Goal: Task Accomplishment & Management: Complete application form

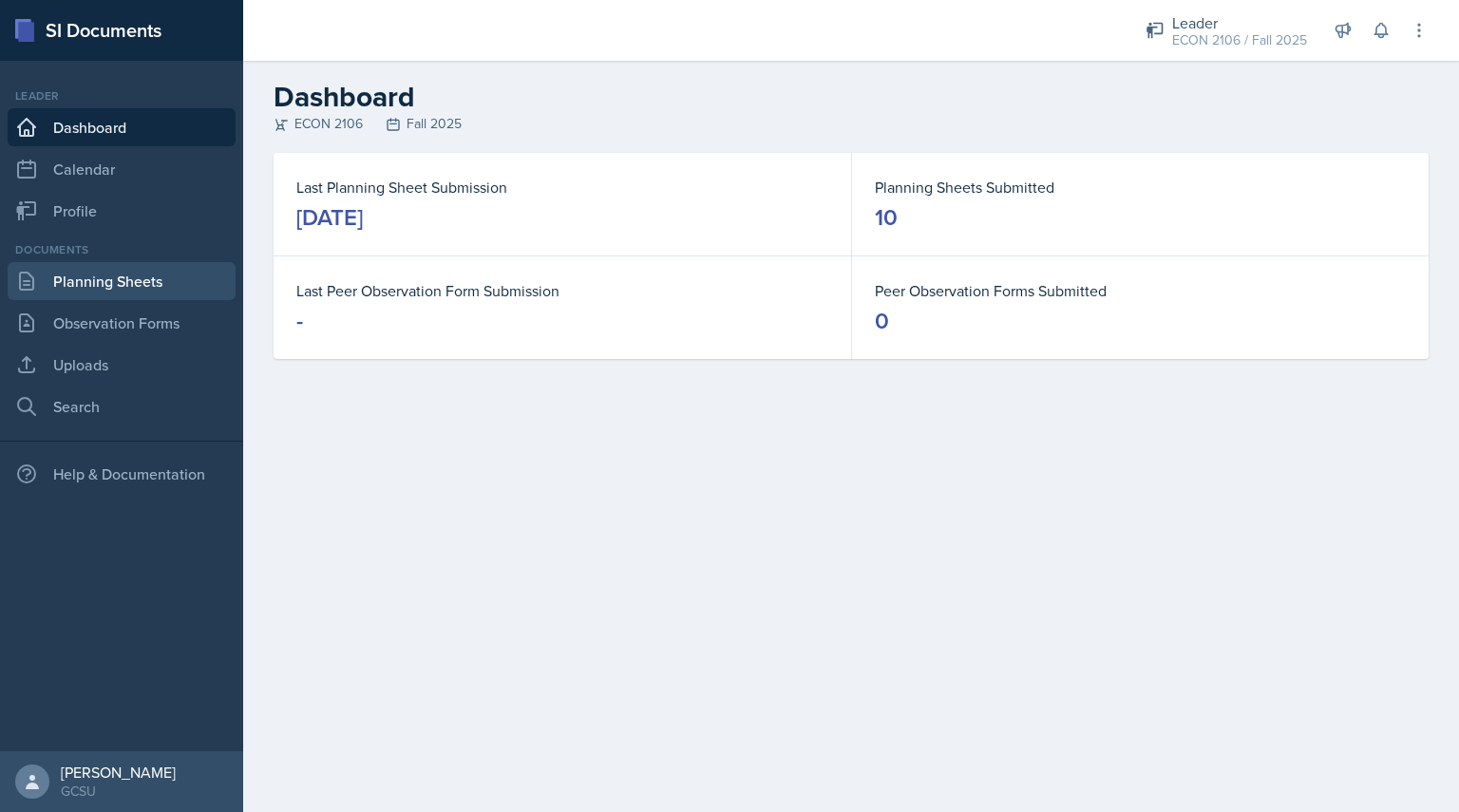
click at [133, 279] on link "Planning Sheets" at bounding box center [121, 280] width 228 height 38
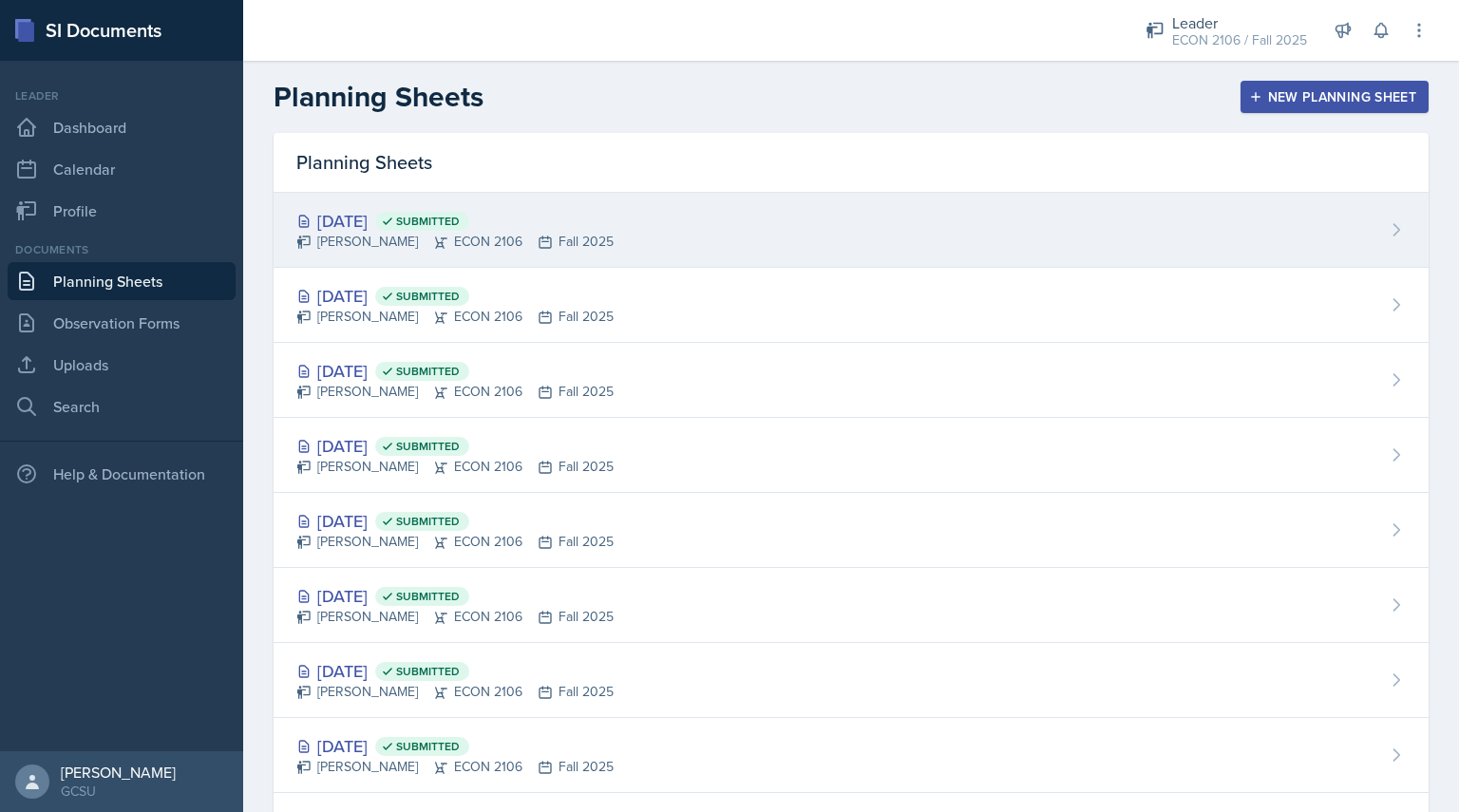
click at [826, 225] on div "[DATE] Submitted [PERSON_NAME] ECON 2106 Fall 2025" at bounding box center [851, 230] width 1155 height 75
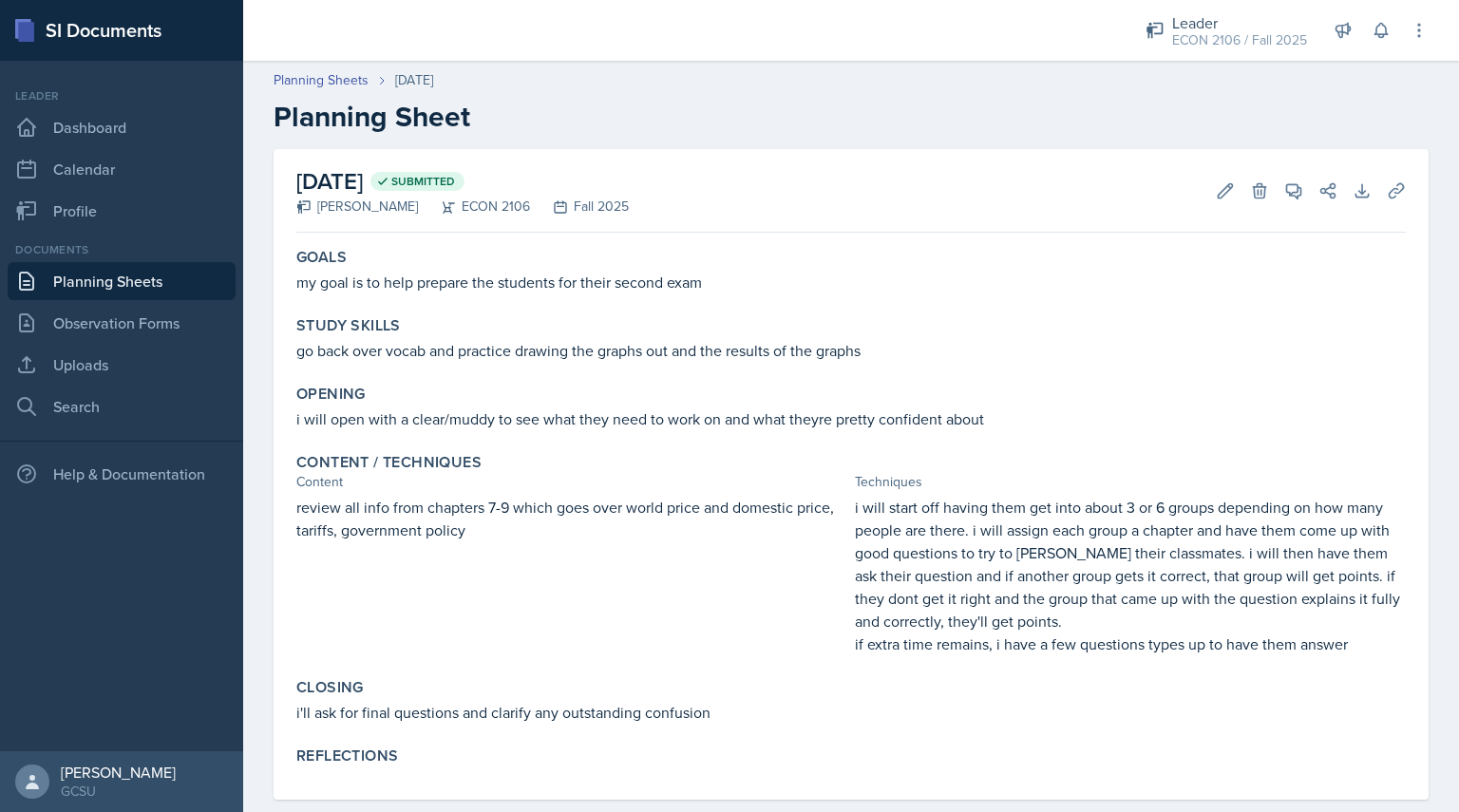
scroll to position [32, 0]
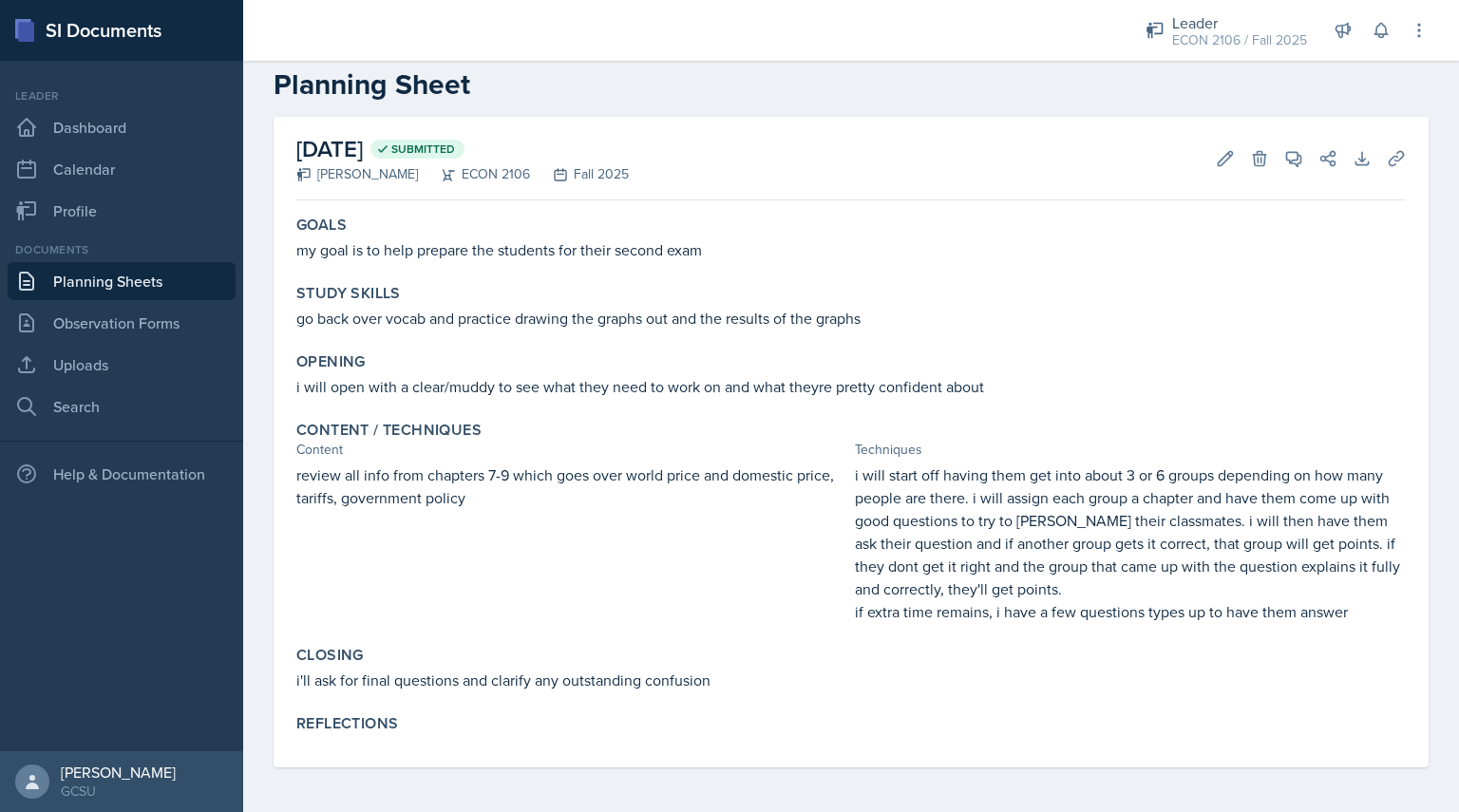
click at [1195, 174] on div "[DATE] Submitted [PERSON_NAME] ECON 2106 Fall 2025 Edit Delete View Comments Co…" at bounding box center [850, 158] width 1110 height 83
click at [1216, 149] on icon at bounding box center [1226, 159] width 19 height 19
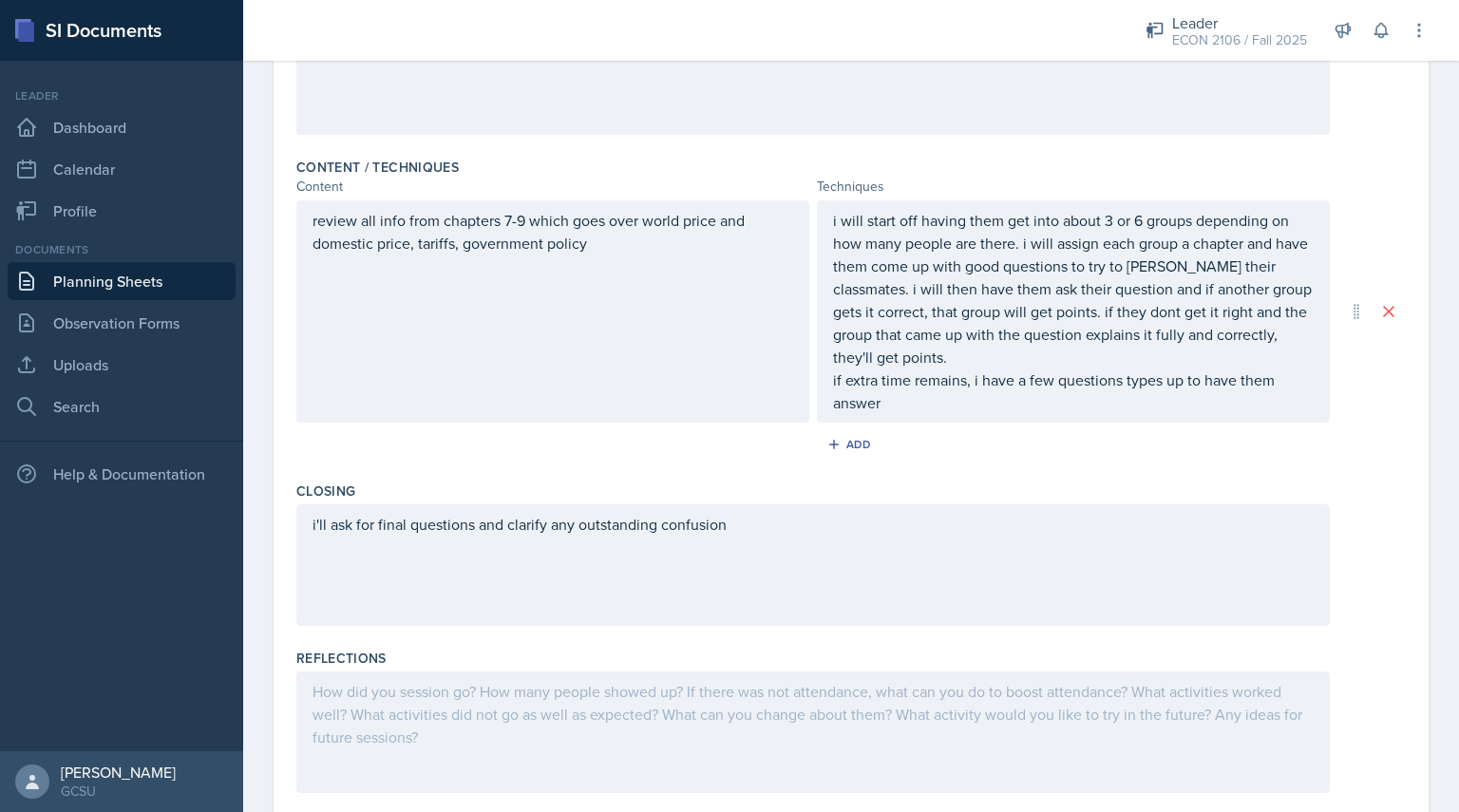
click at [528, 701] on div at bounding box center [812, 731] width 1034 height 121
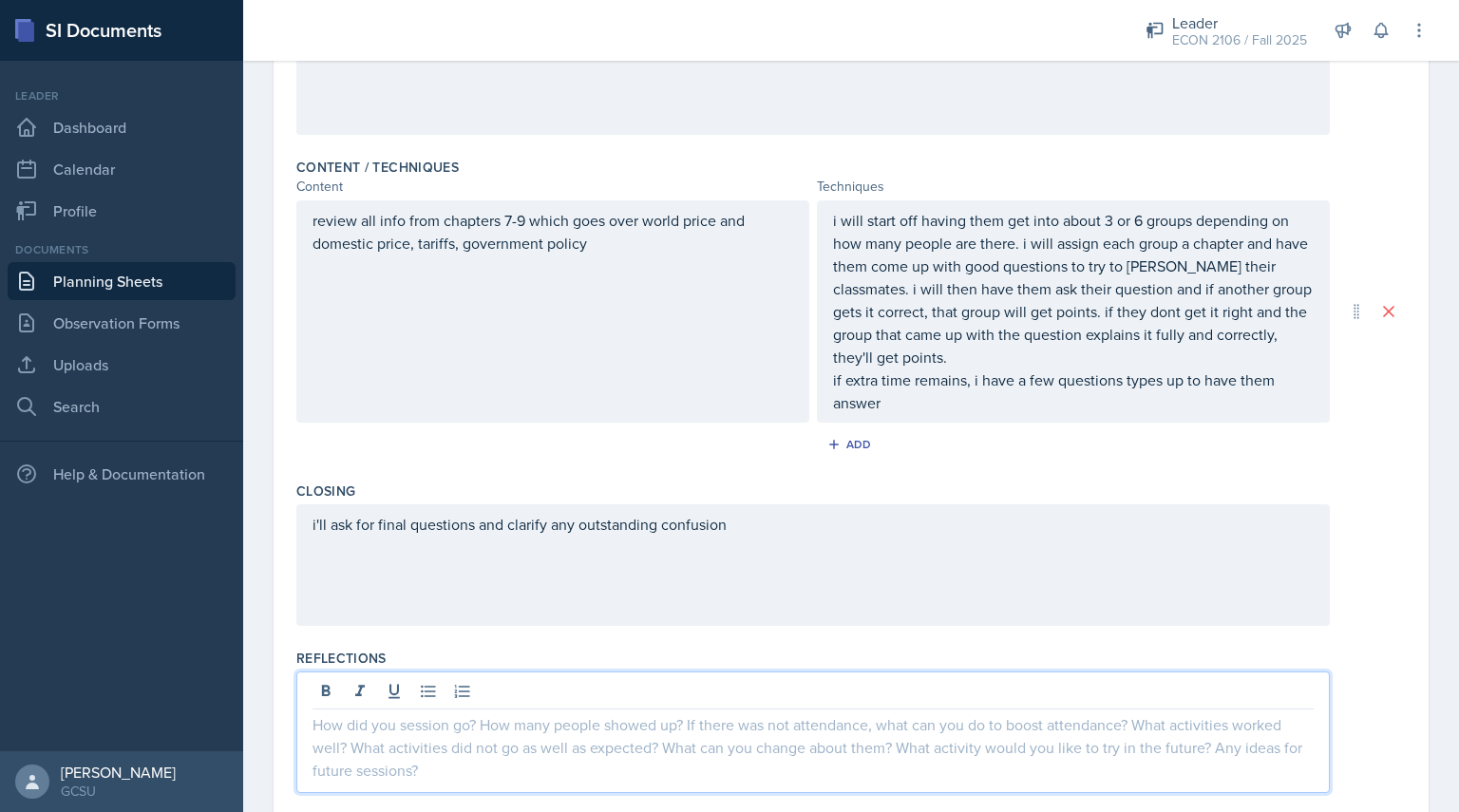
scroll to position [553, 0]
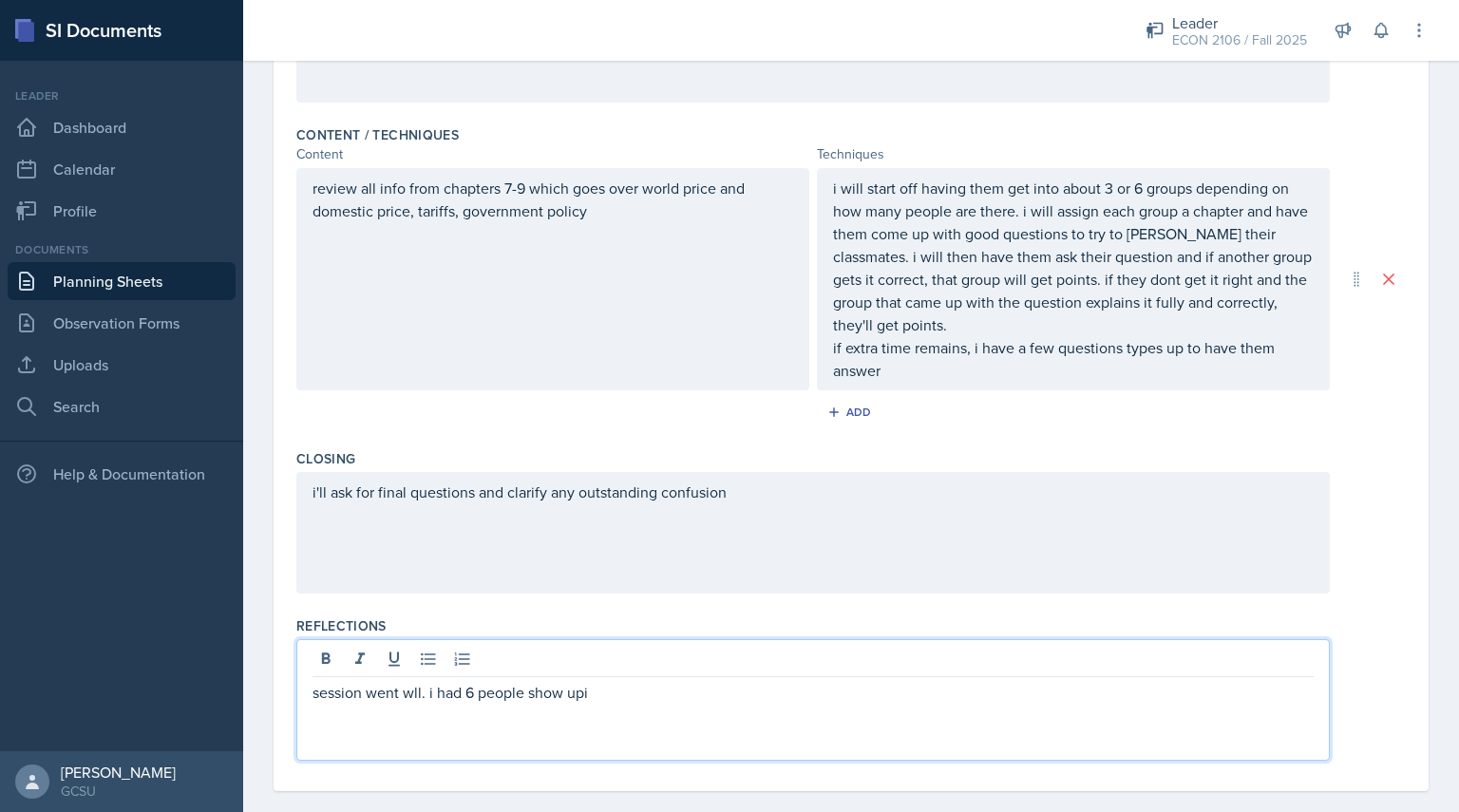
click at [412, 693] on p "session went wll. i had 6 people show upi" at bounding box center [813, 692] width 1002 height 22
click at [606, 693] on p "session went well. i had 6 people show upi" at bounding box center [813, 692] width 1002 height 22
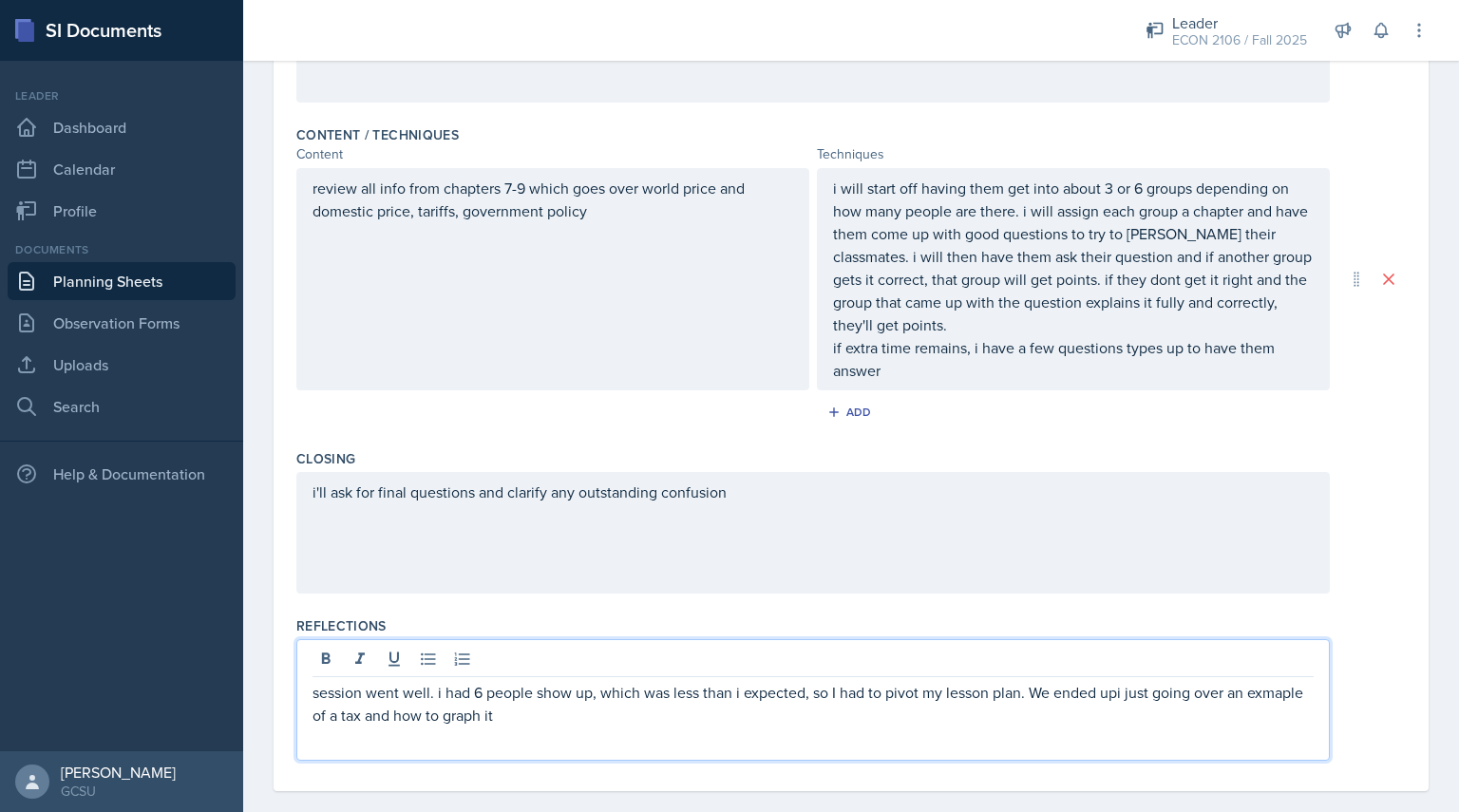
click at [370, 715] on p "session went well. i had 6 people show up, which was less than i expected, so I…" at bounding box center [813, 703] width 1002 height 46
click at [349, 713] on p "session went well. i had 6 people show up, which was less than i expected, so I…" at bounding box center [813, 703] width 1002 height 46
click at [1120, 691] on p "session went well. i had 6 people show up, which was less than i expected, so I…" at bounding box center [813, 703] width 1002 height 46
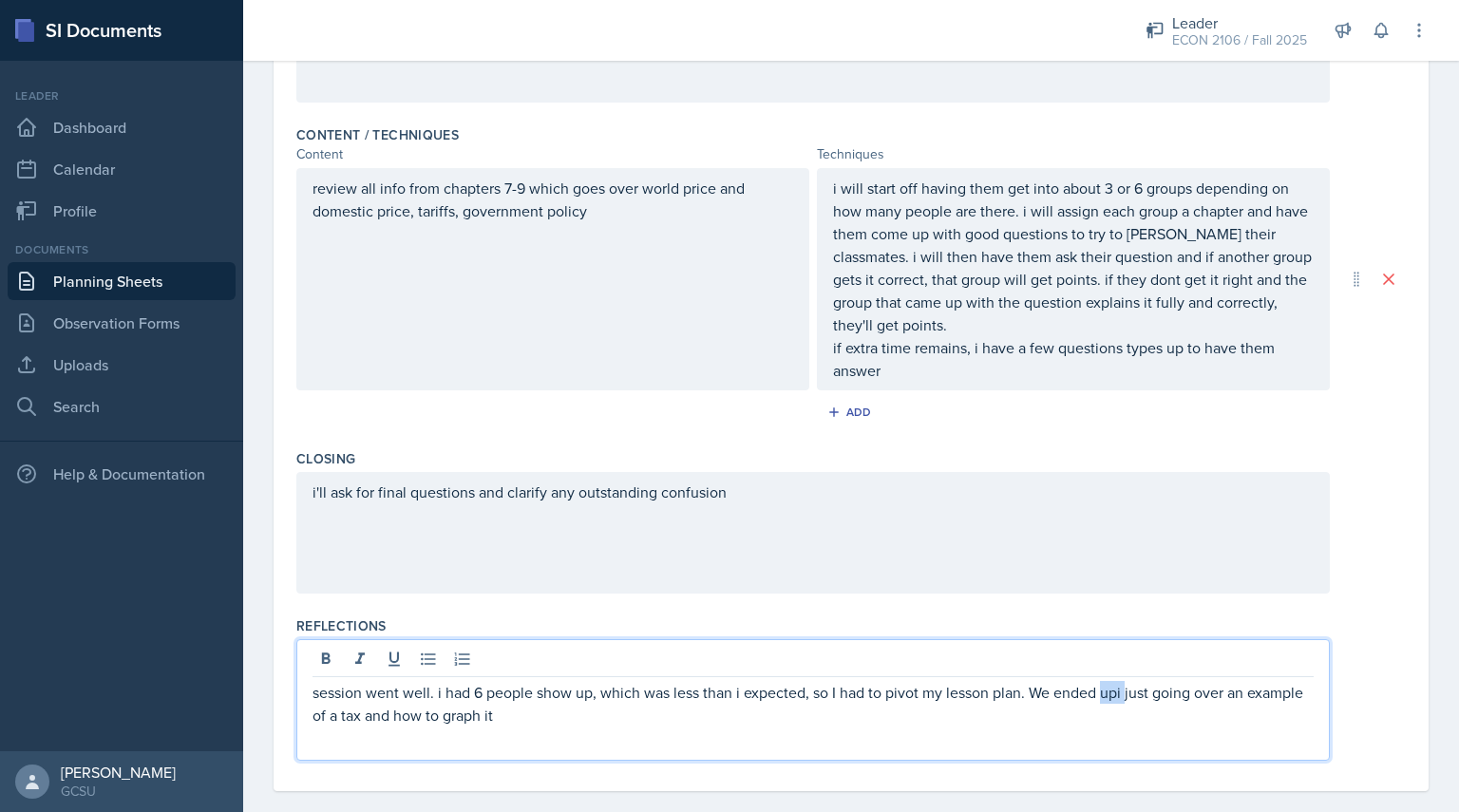
click at [1120, 691] on p "session went well. i had 6 people show up, which was less than i expected, so I…" at bounding box center [813, 703] width 1002 height 46
click at [580, 703] on p "session went well. i had 6 people show up, which was less than i expected, so I…" at bounding box center [813, 703] width 1002 height 46
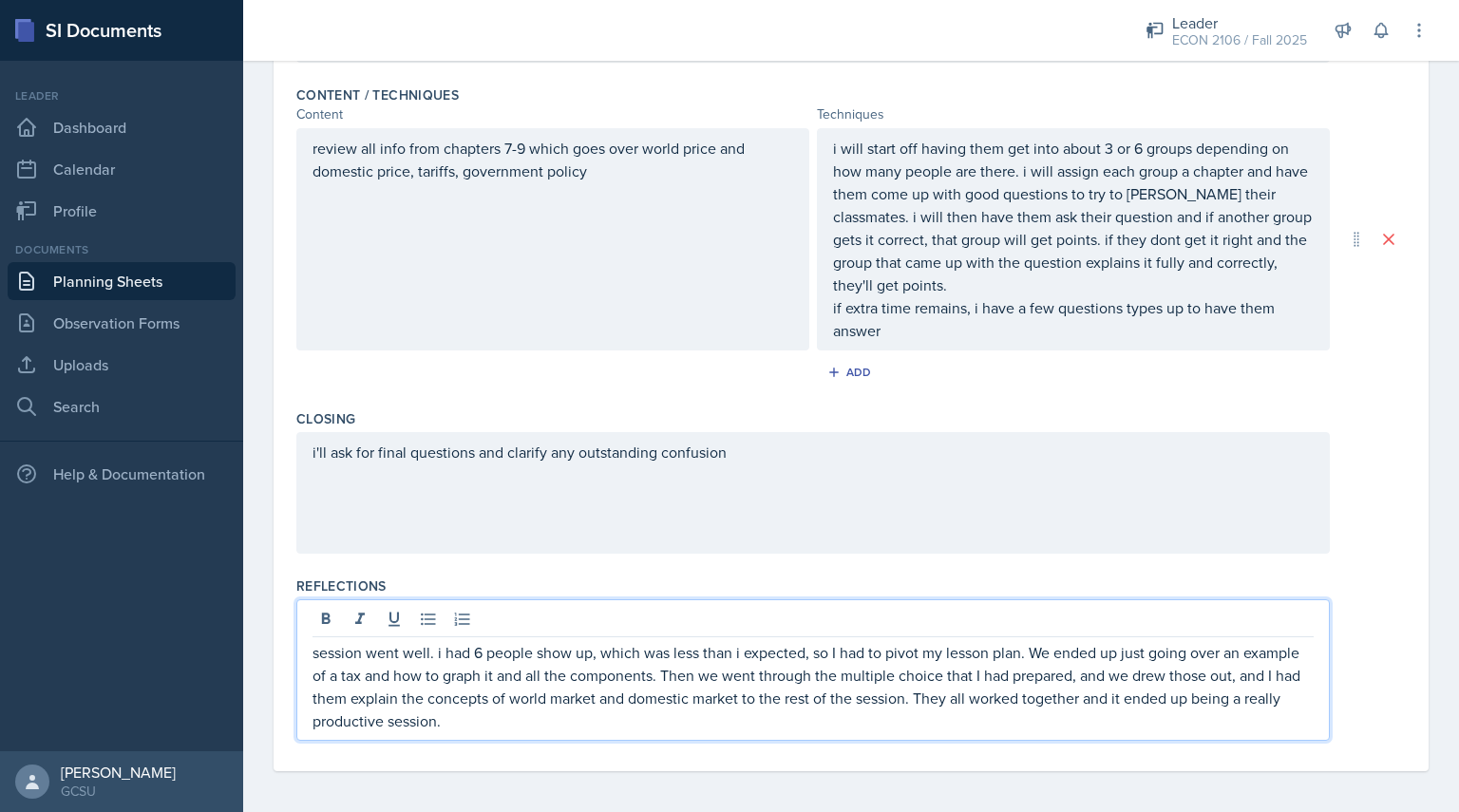
scroll to position [0, 0]
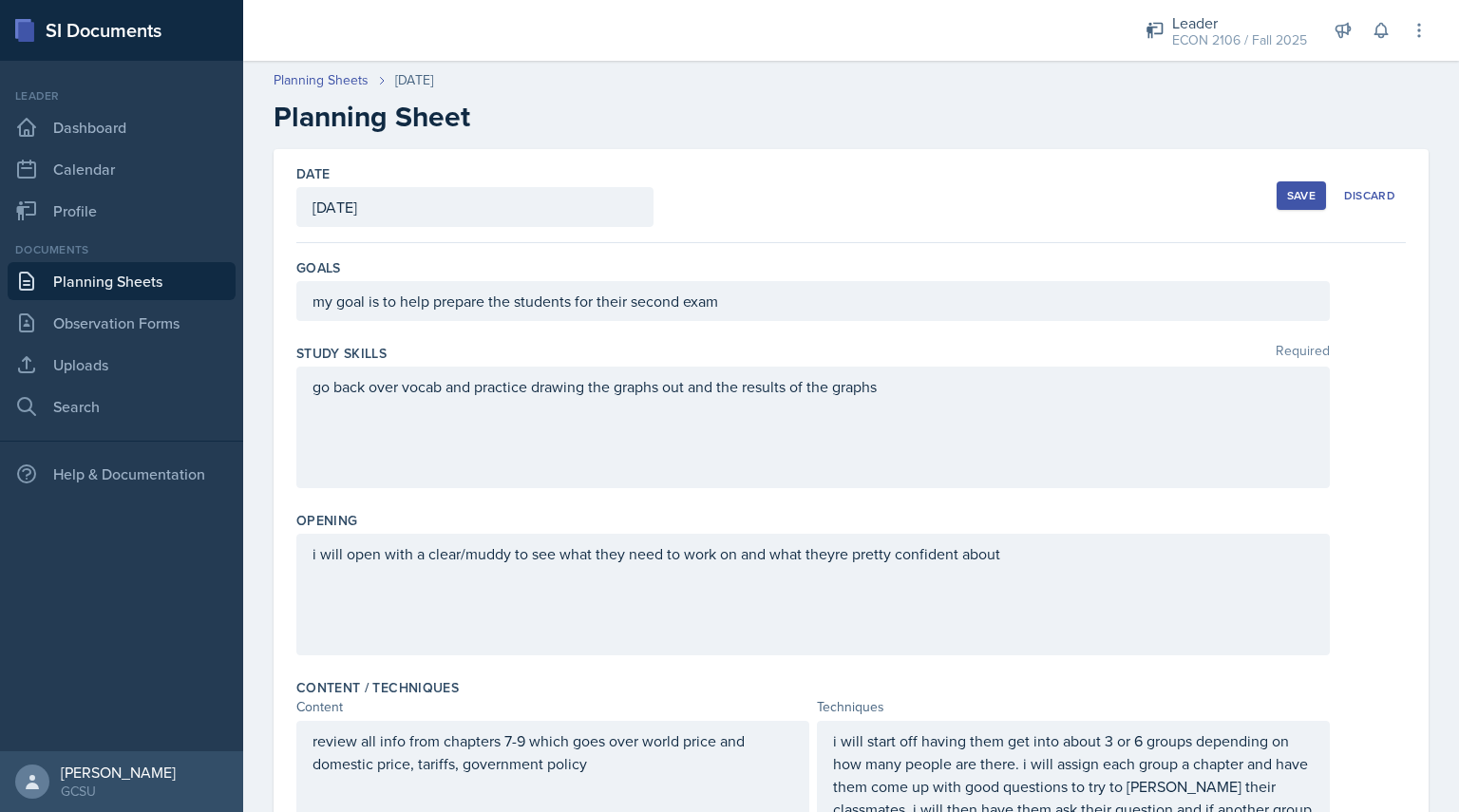
click at [1281, 207] on button "Save" at bounding box center [1301, 195] width 50 height 28
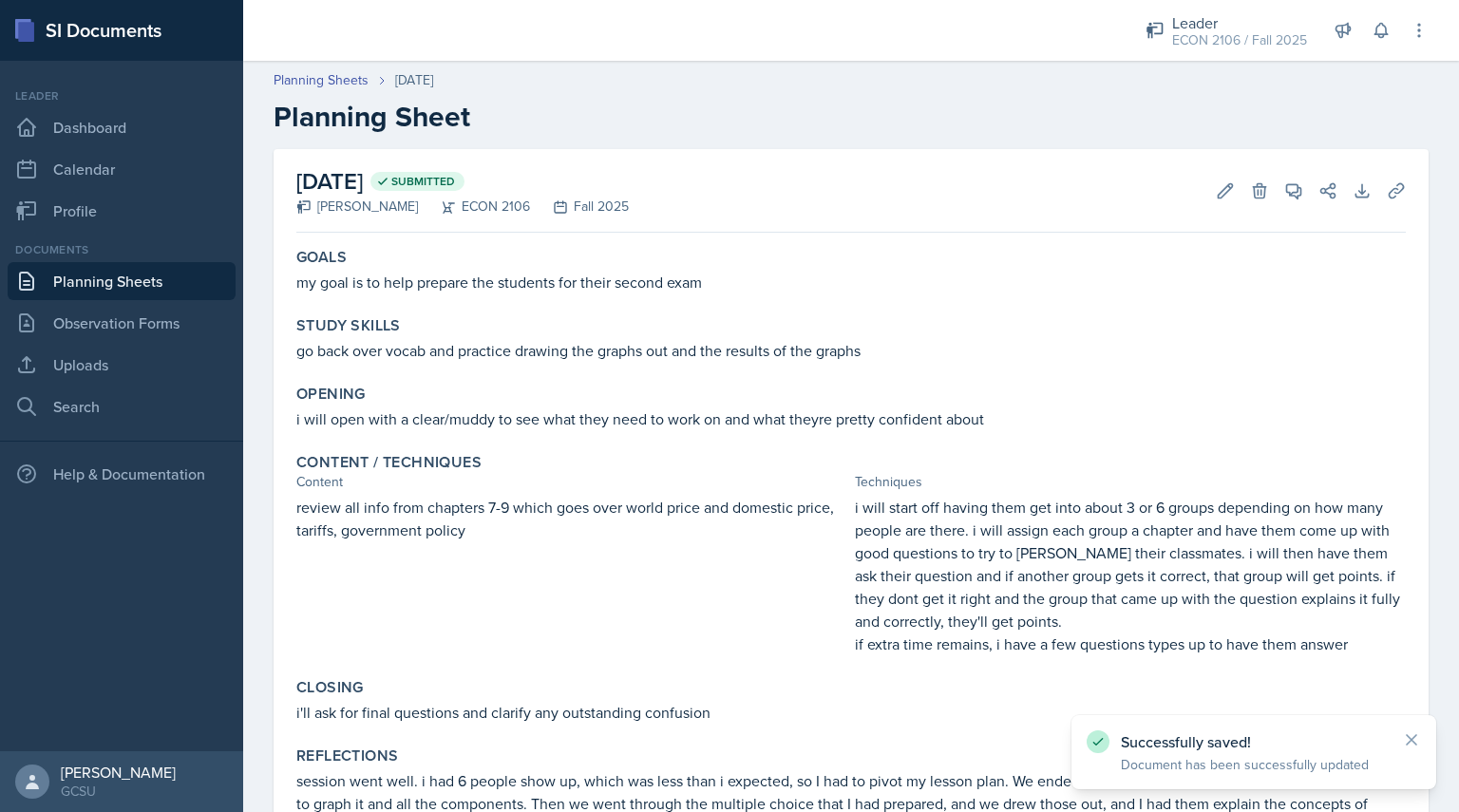
click at [139, 272] on link "Planning Sheets" at bounding box center [121, 280] width 228 height 38
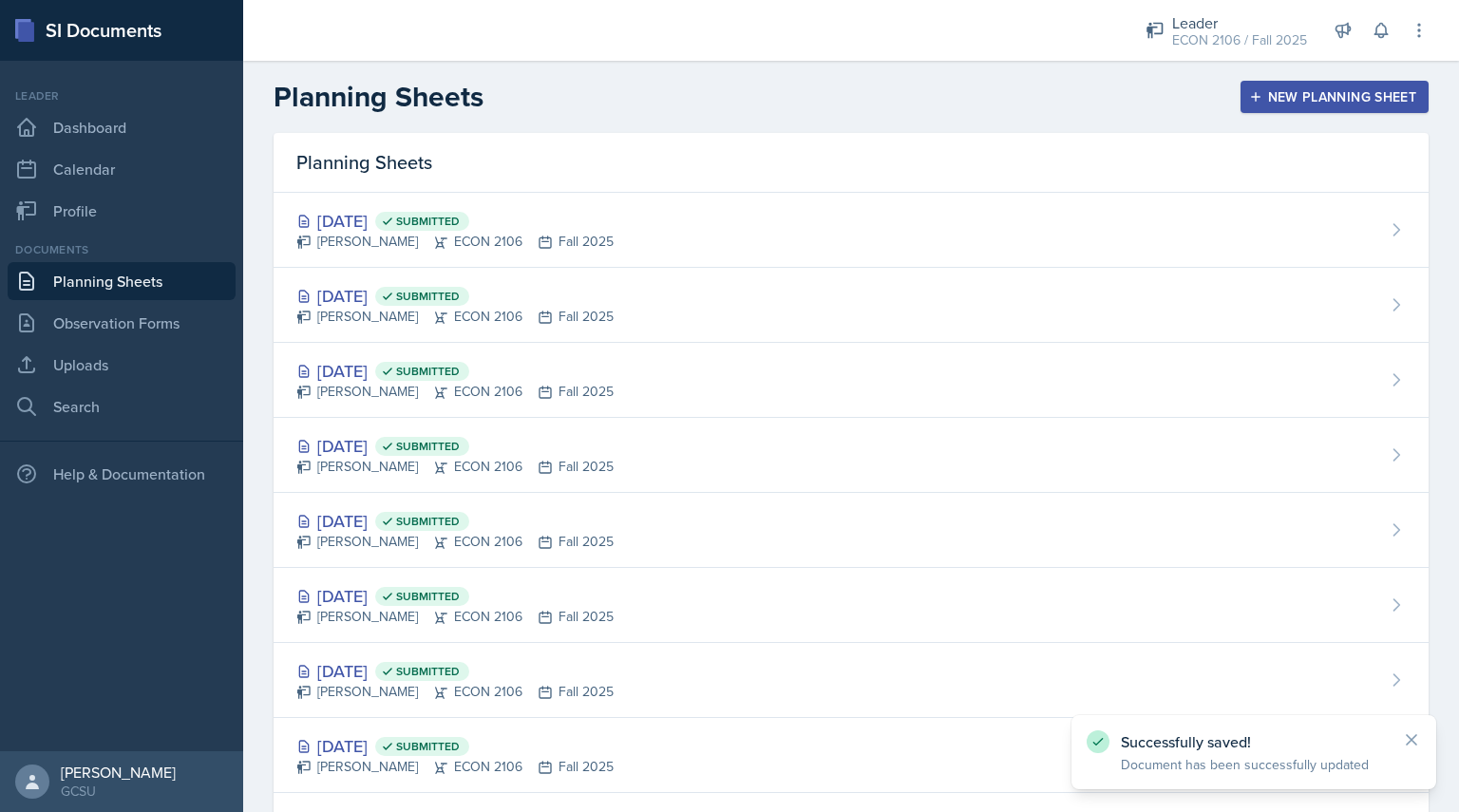
click at [1274, 89] on div "New Planning Sheet" at bounding box center [1335, 97] width 163 height 16
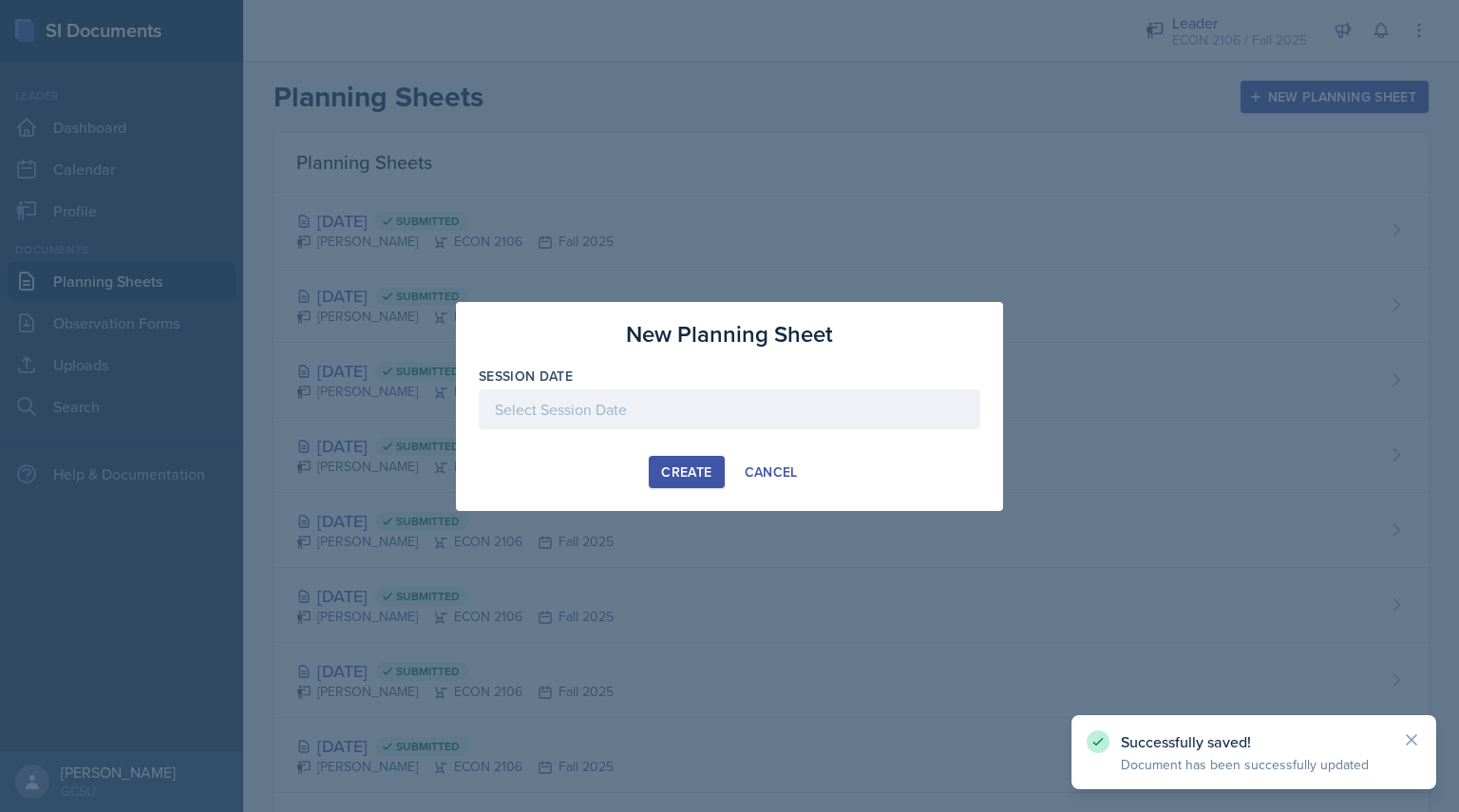
click at [669, 426] on div at bounding box center [729, 408] width 502 height 40
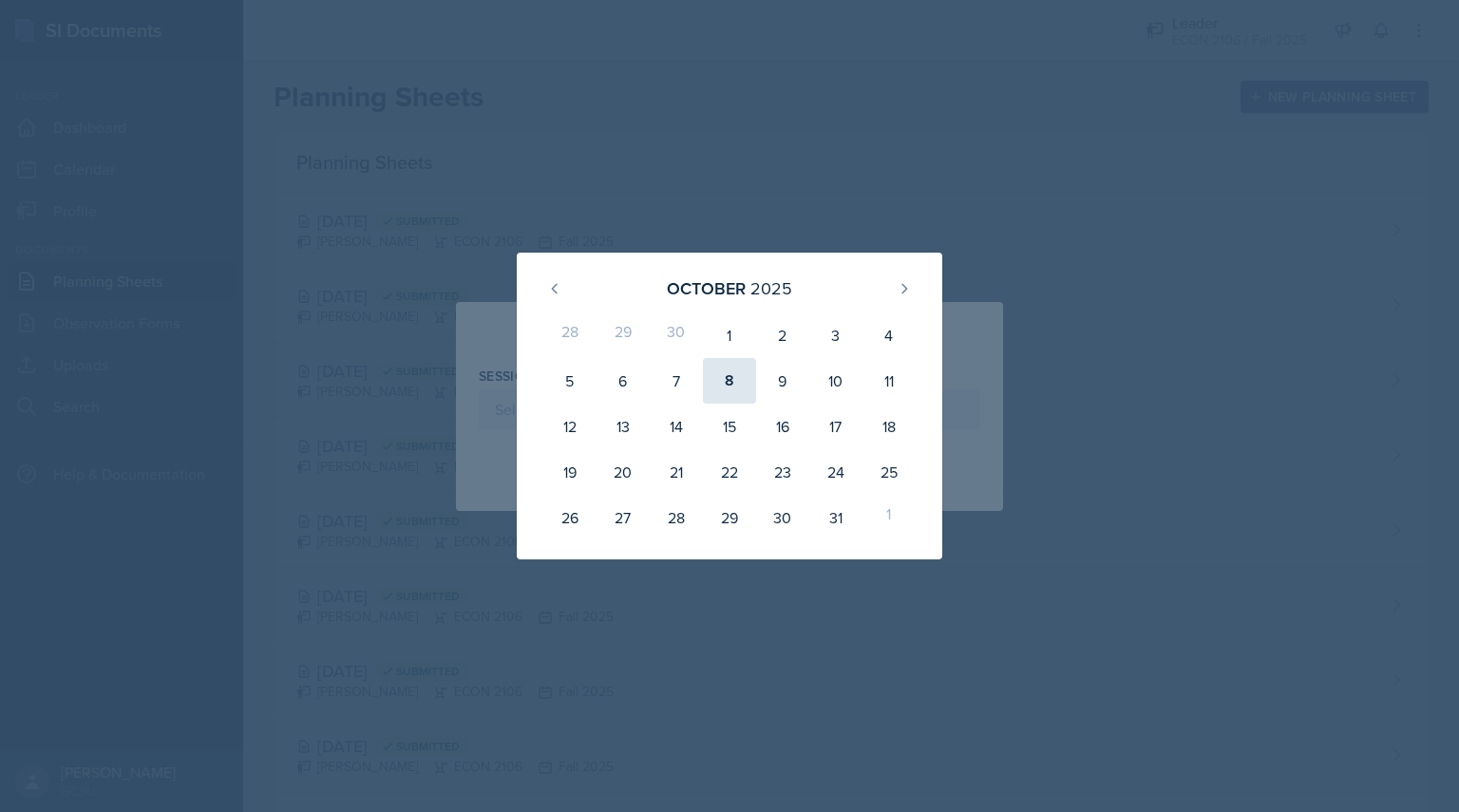
click at [745, 377] on div "8" at bounding box center [729, 380] width 53 height 46
type input "[DATE]"
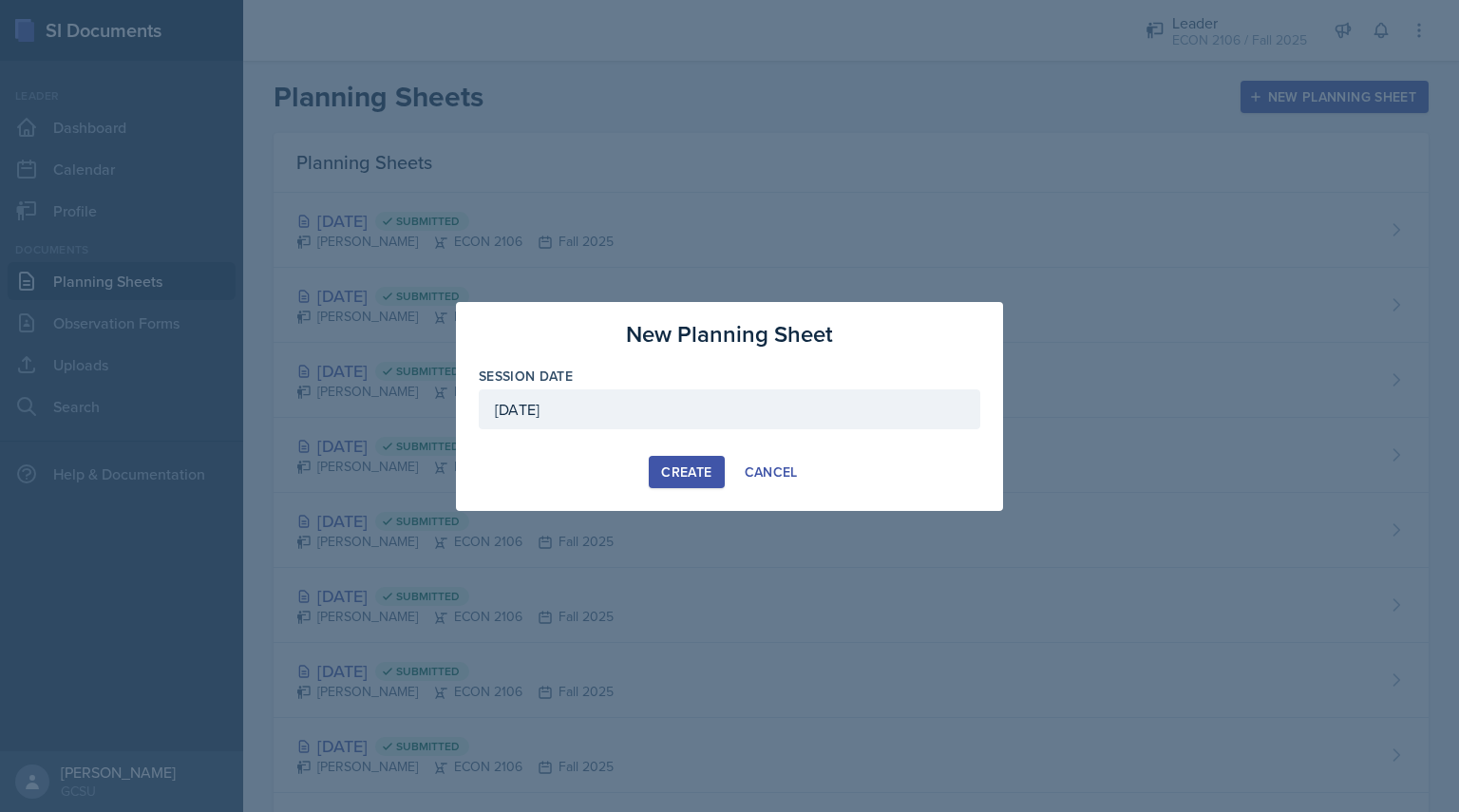
click at [675, 470] on div "Create" at bounding box center [686, 472] width 50 height 16
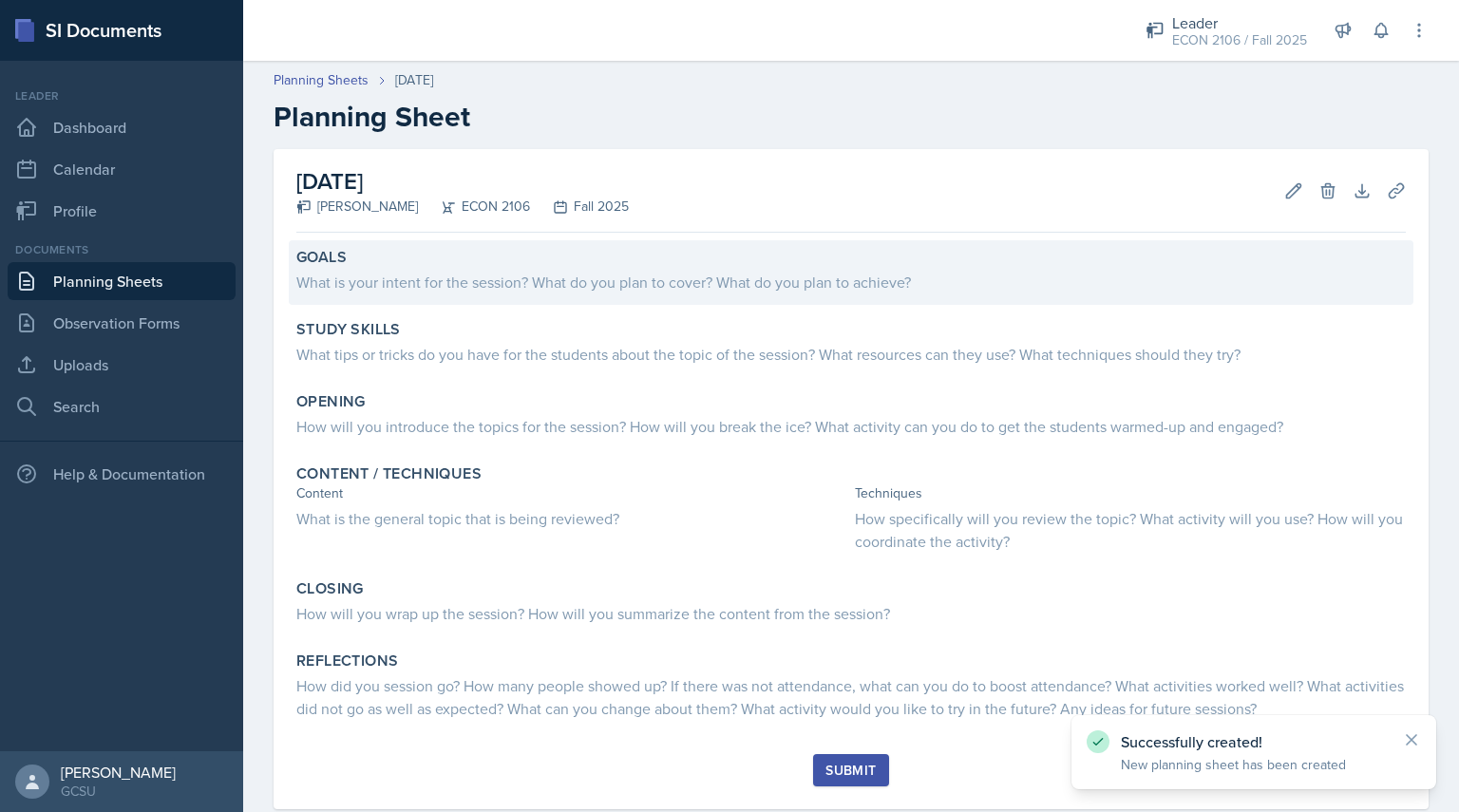
click at [589, 279] on div "What is your intent for the session? What do you plan to cover? What do you pla…" at bounding box center [850, 281] width 1110 height 22
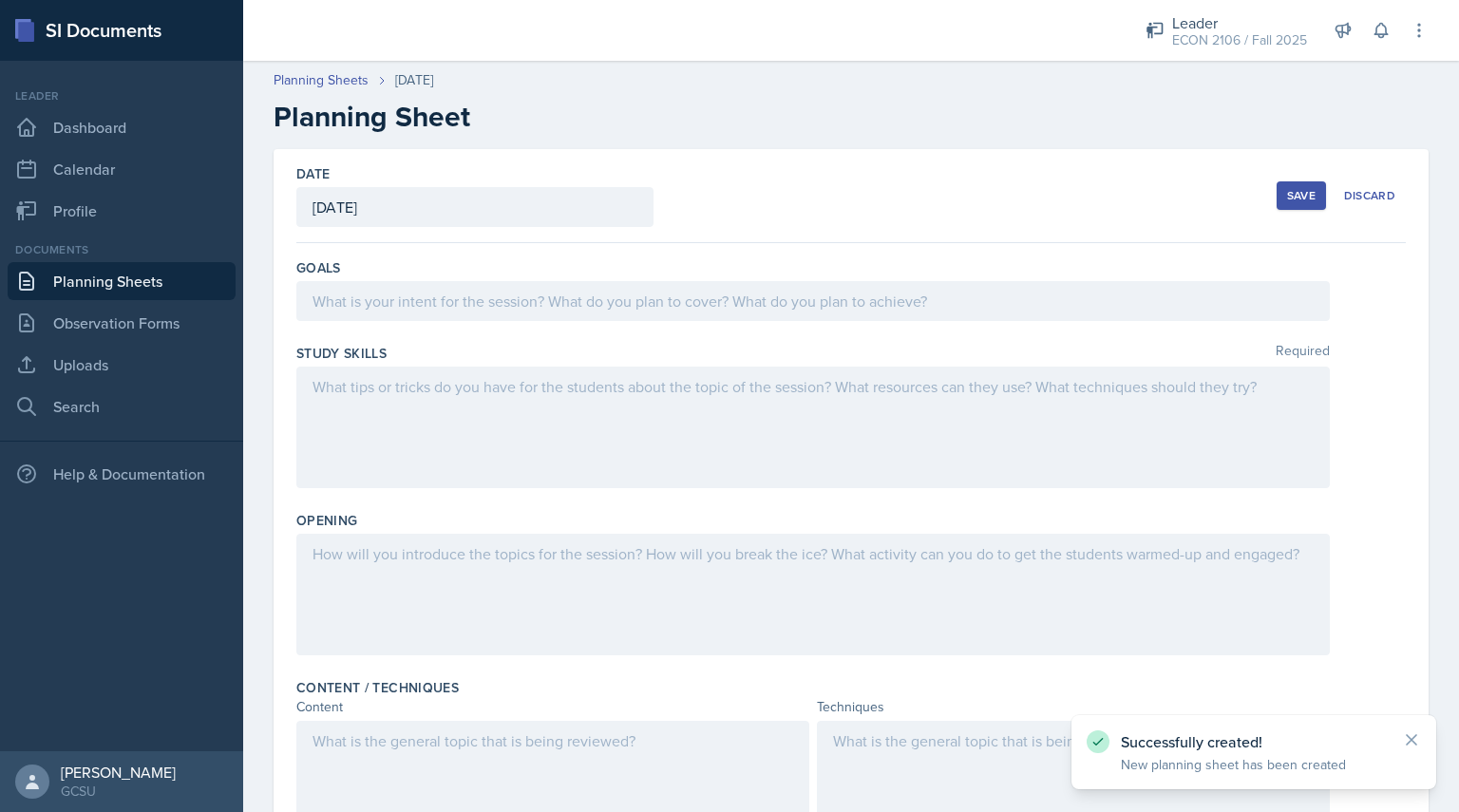
click at [561, 309] on div at bounding box center [812, 301] width 1034 height 40
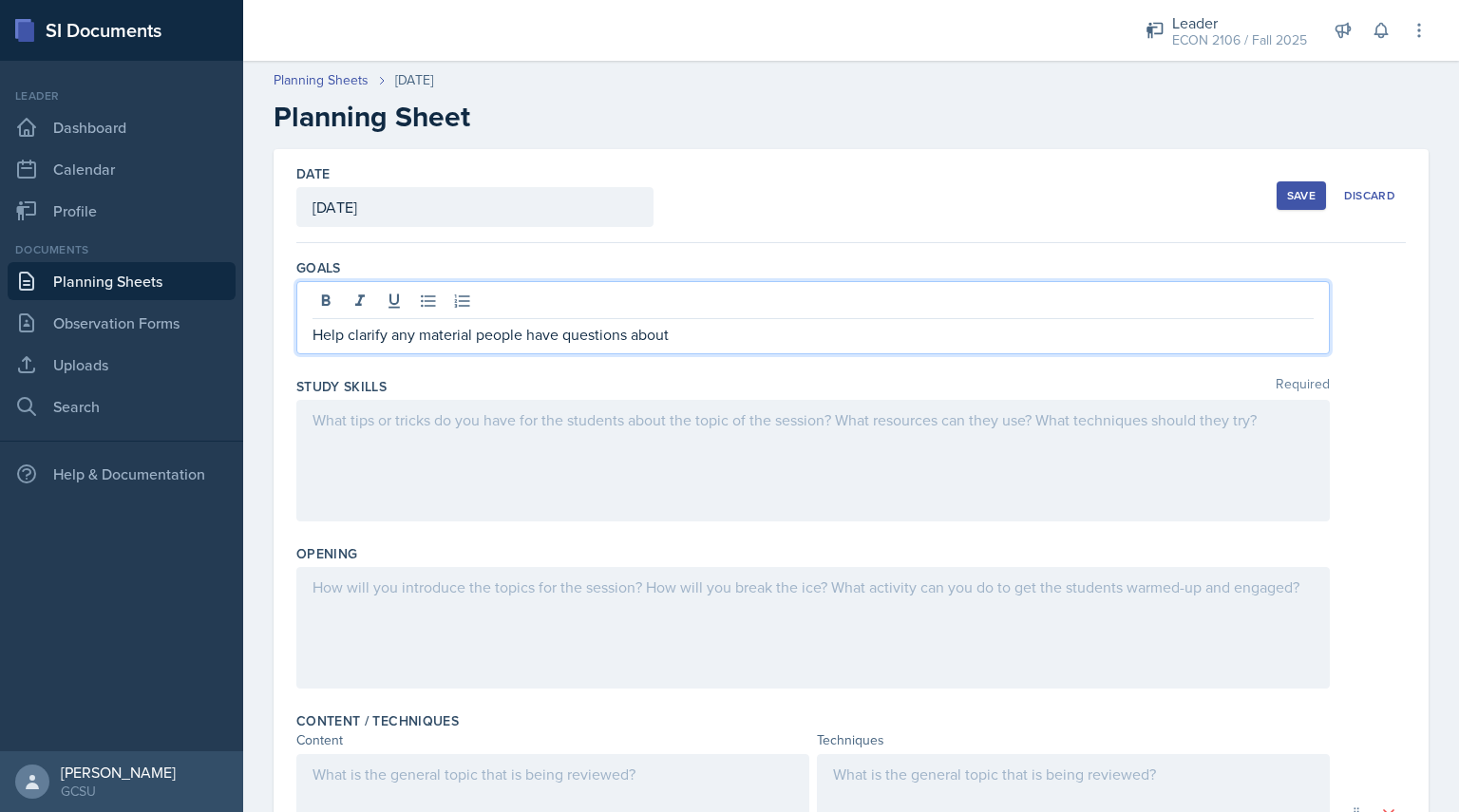
click at [580, 438] on div at bounding box center [812, 460] width 1034 height 121
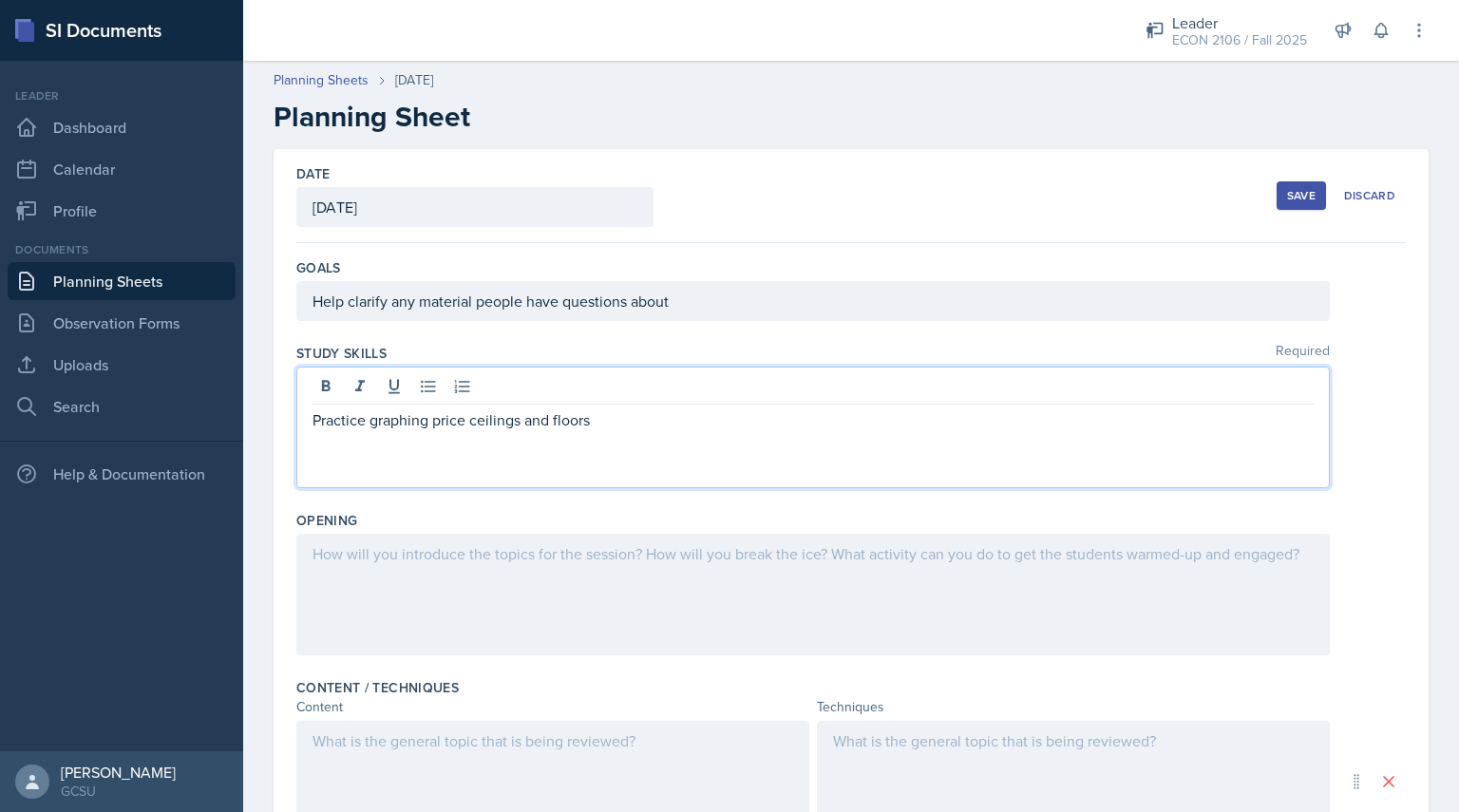
click at [518, 570] on div at bounding box center [812, 594] width 1034 height 121
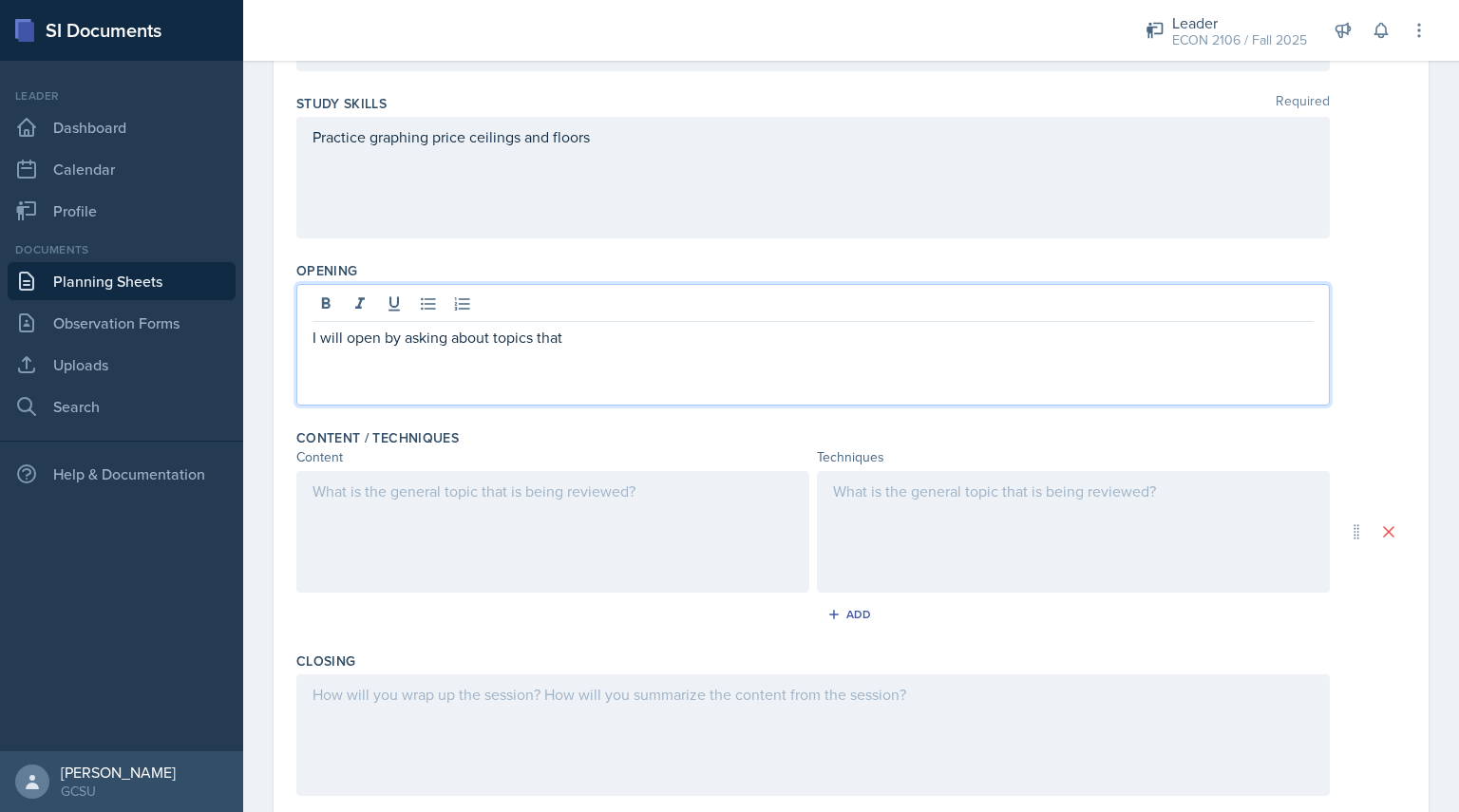
scroll to position [250, 0]
click at [513, 536] on div at bounding box center [552, 530] width 514 height 121
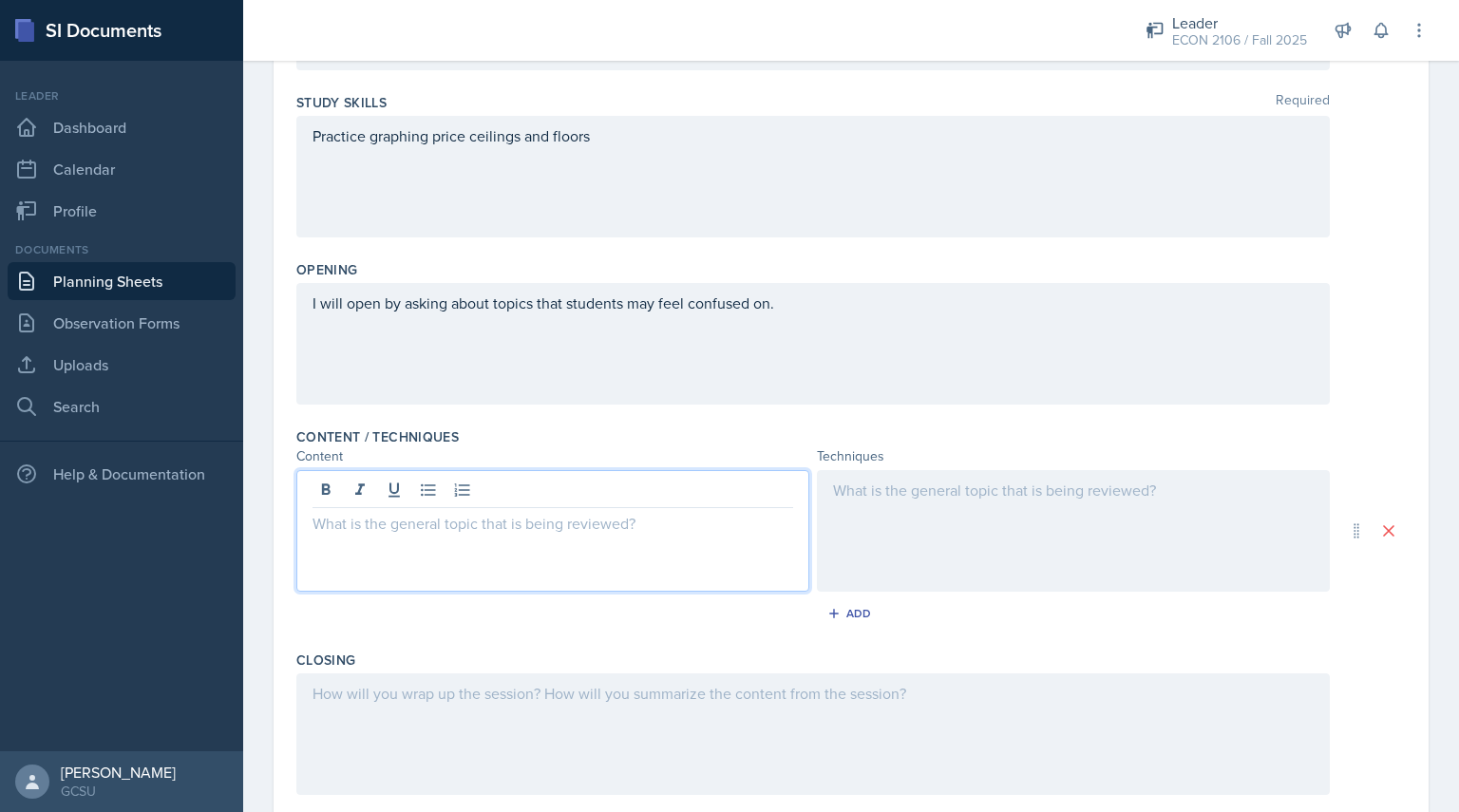
scroll to position [283, 0]
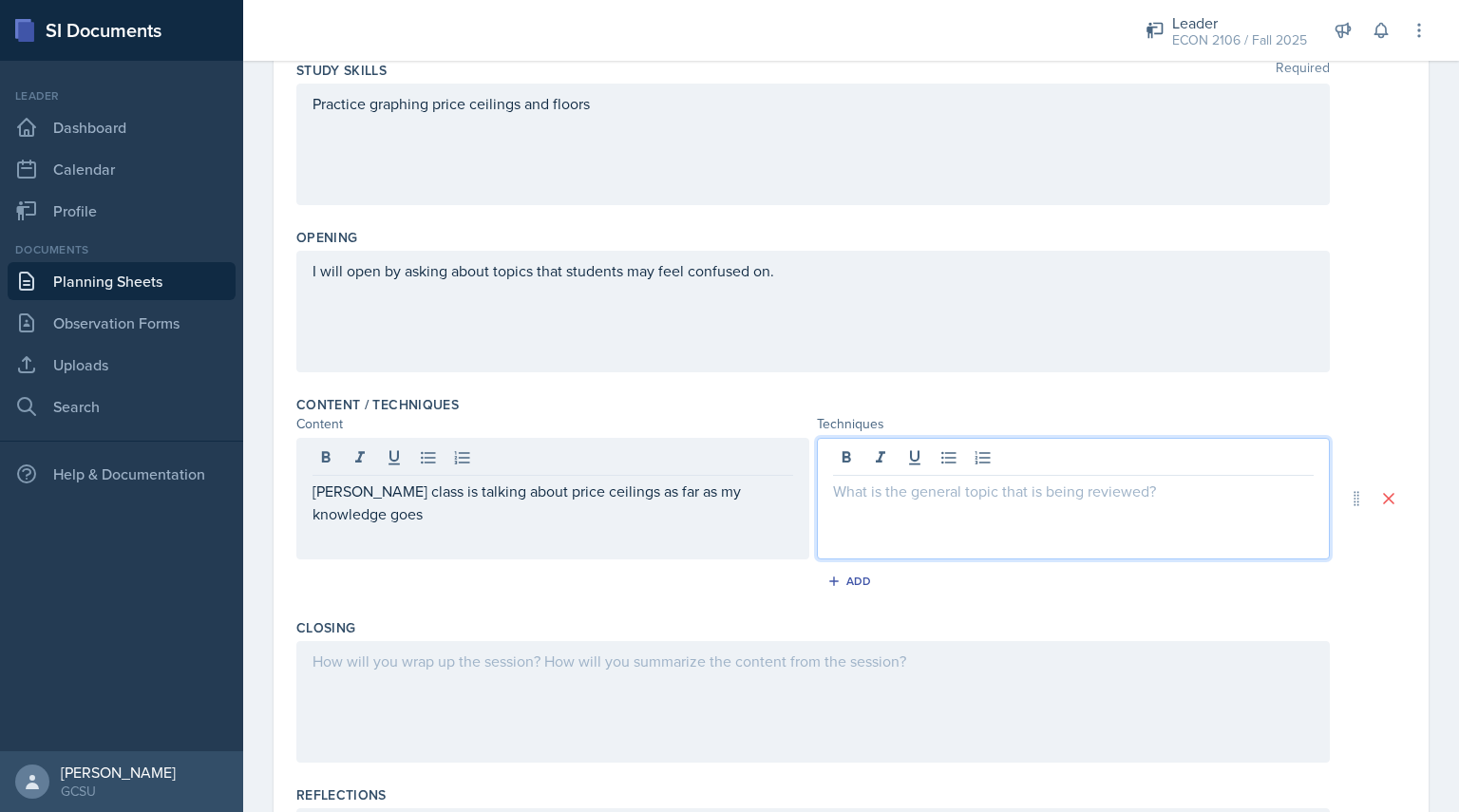
click at [895, 459] on div at bounding box center [1074, 498] width 514 height 121
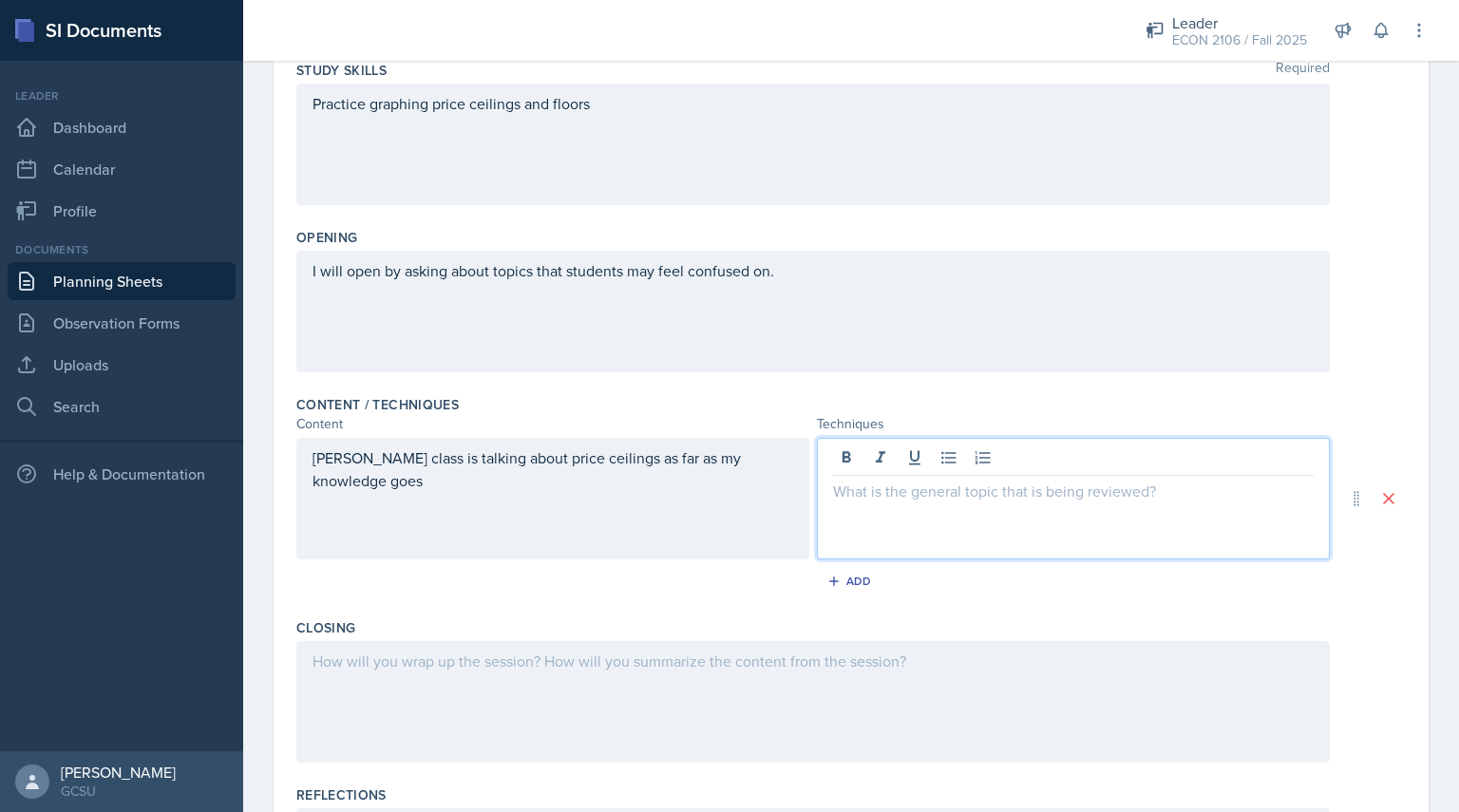
click at [477, 477] on p "[PERSON_NAME] class is talking about price ceilings as far as my knowledge goes" at bounding box center [552, 469] width 481 height 46
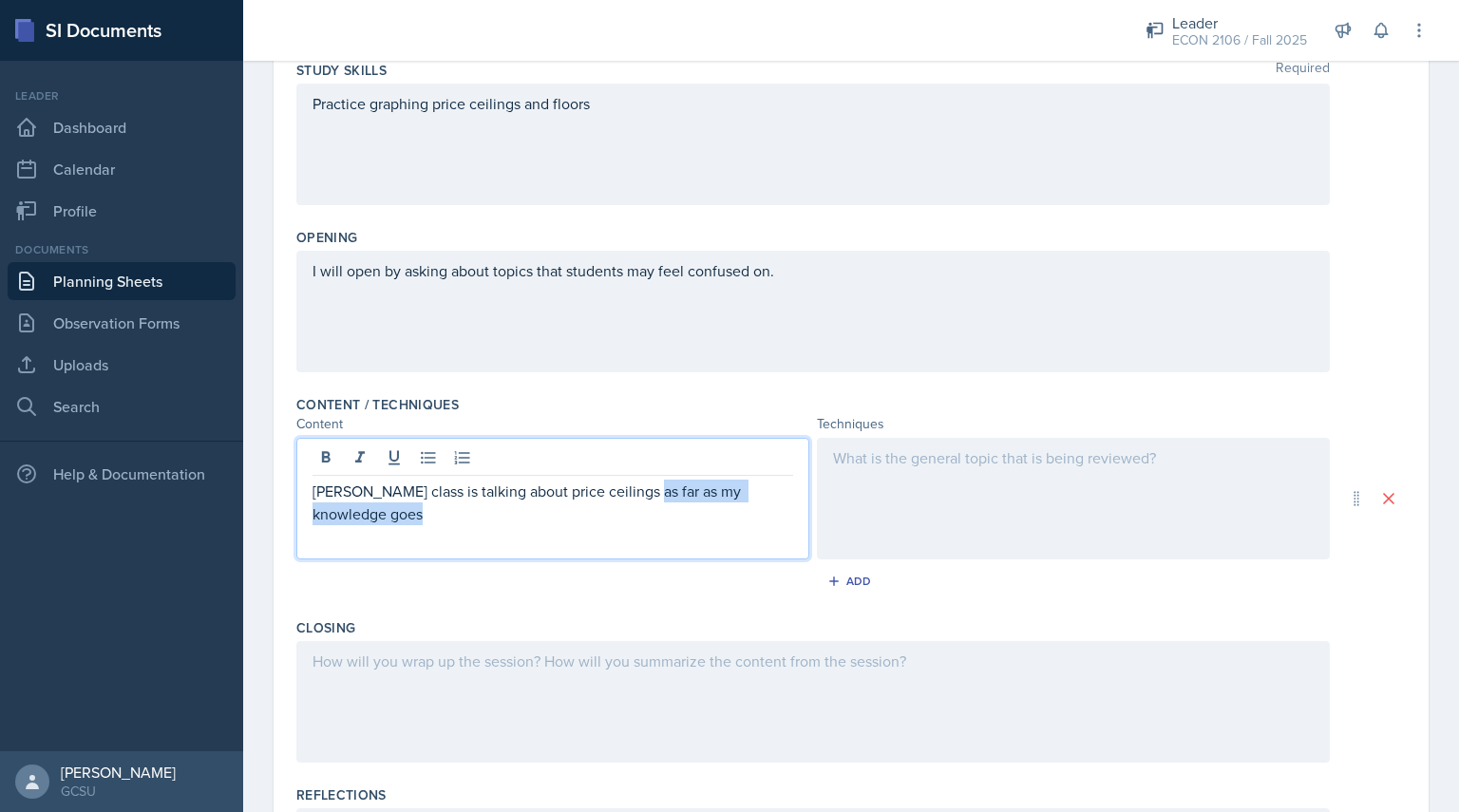
drag, startPoint x: 637, startPoint y: 488, endPoint x: 654, endPoint y: 513, distance: 30.2
click at [654, 513] on p "[PERSON_NAME] class is talking about price ceilings as far as my knowledge goes" at bounding box center [552, 502] width 481 height 46
click at [922, 473] on div at bounding box center [1074, 498] width 514 height 121
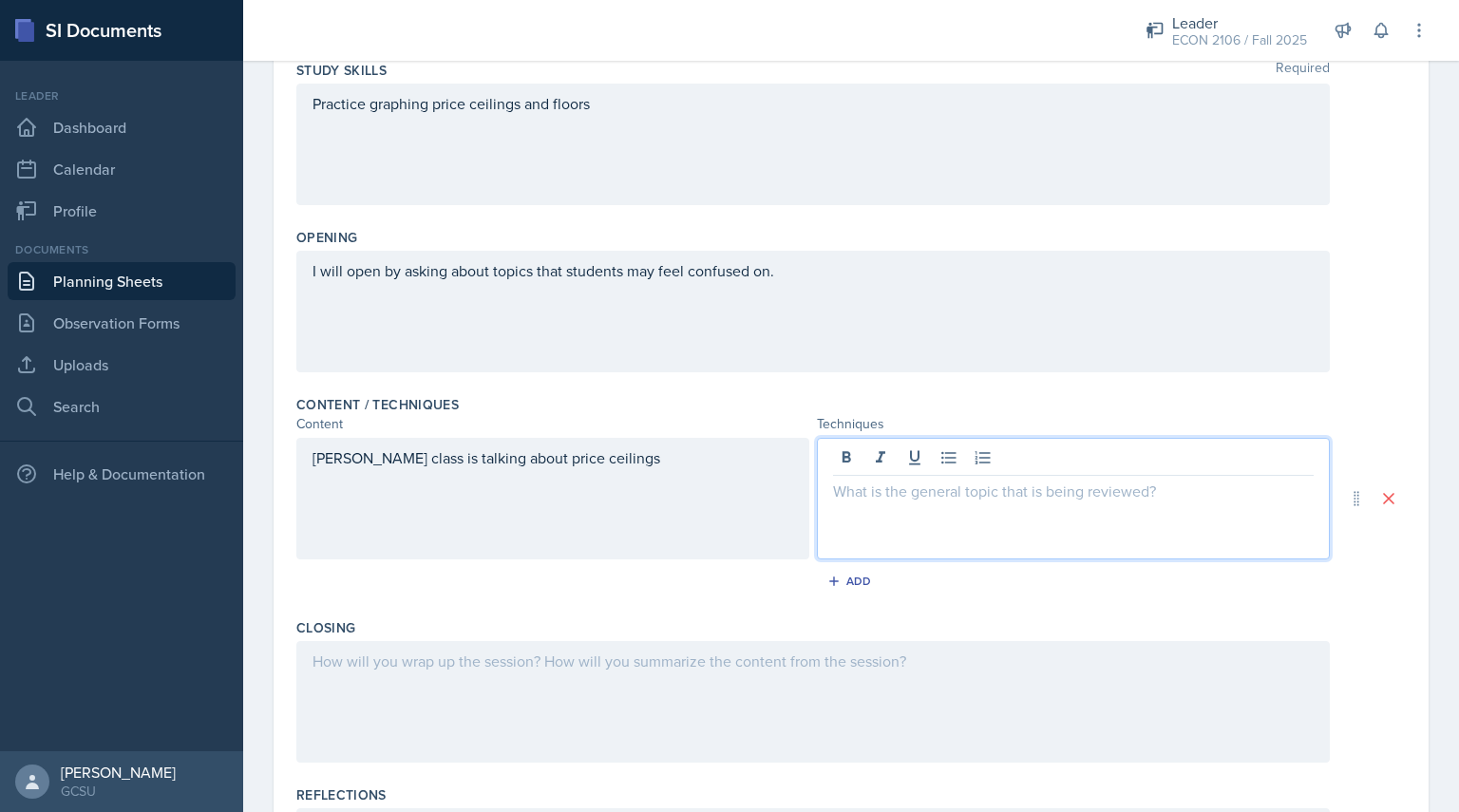
scroll to position [316, 0]
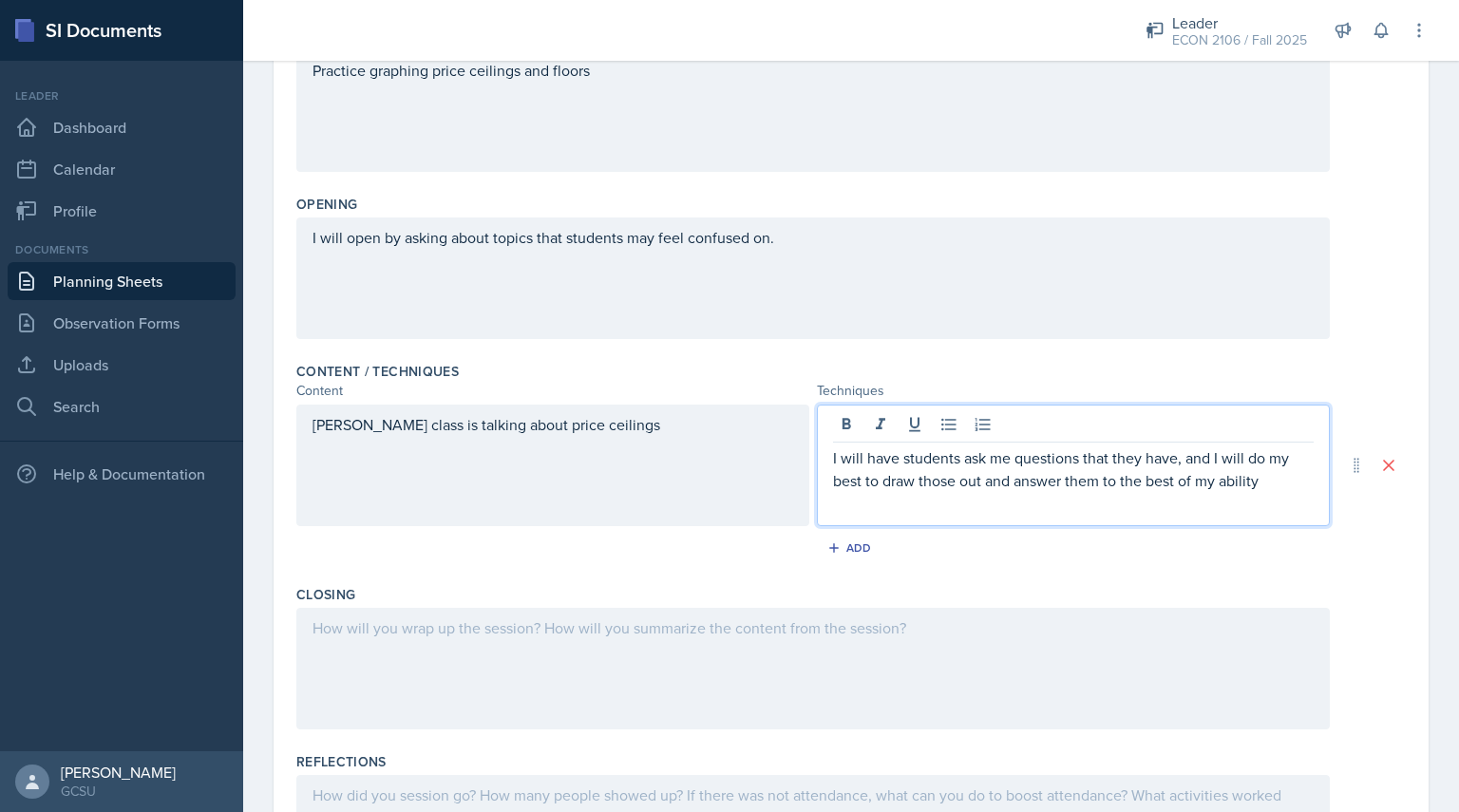
click at [769, 626] on div at bounding box center [812, 667] width 1034 height 121
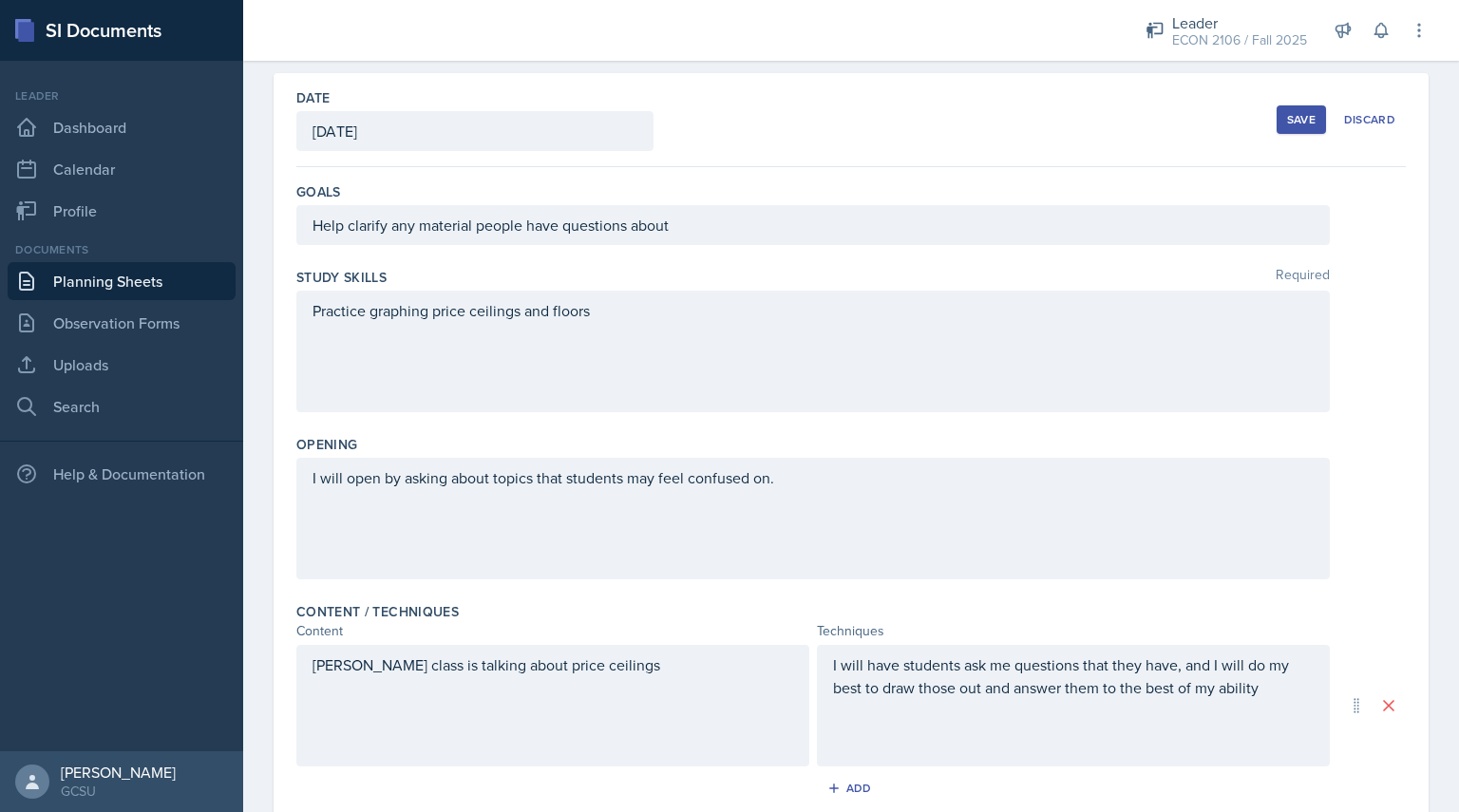
scroll to position [0, 0]
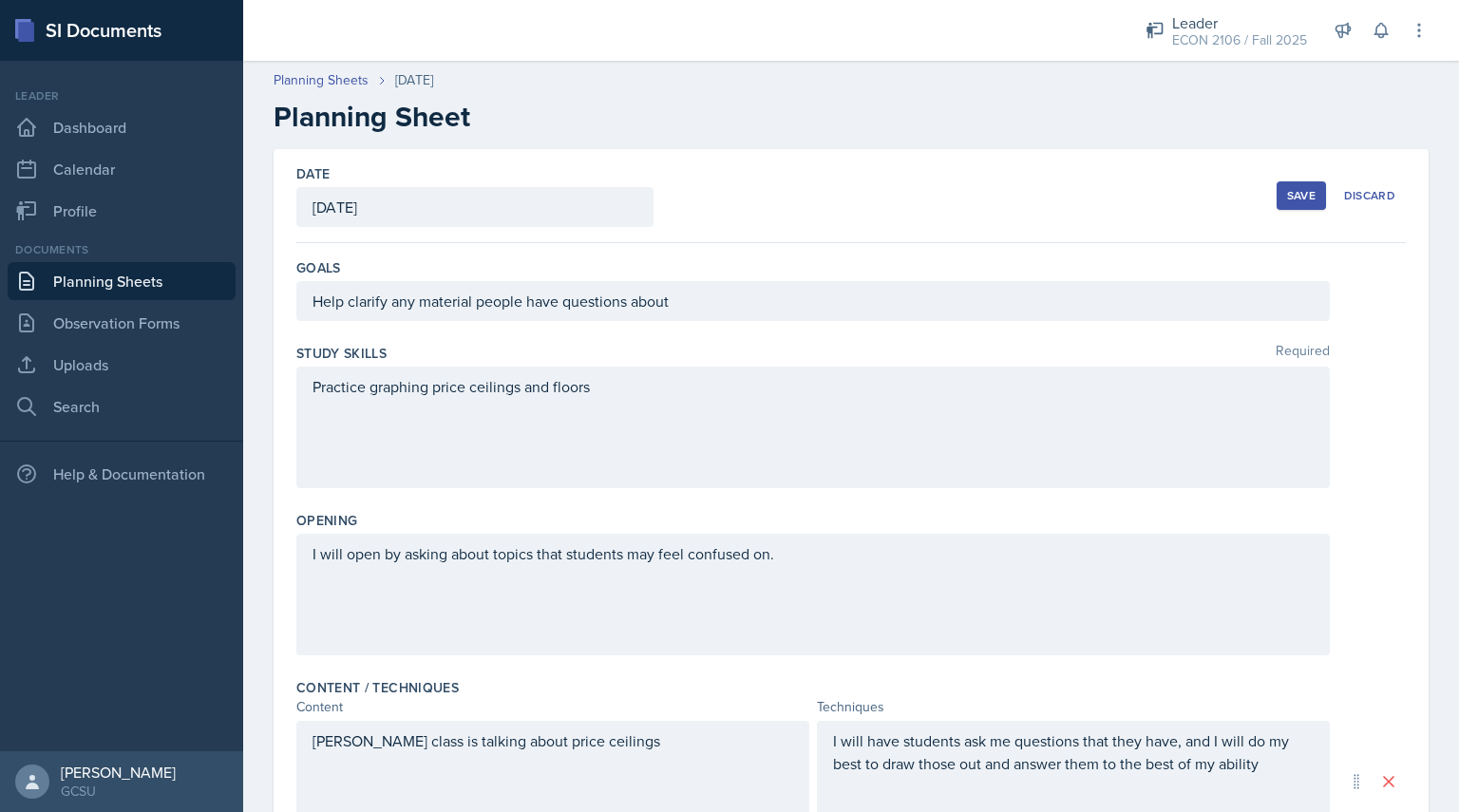
click at [1287, 192] on div "Save" at bounding box center [1301, 196] width 28 height 16
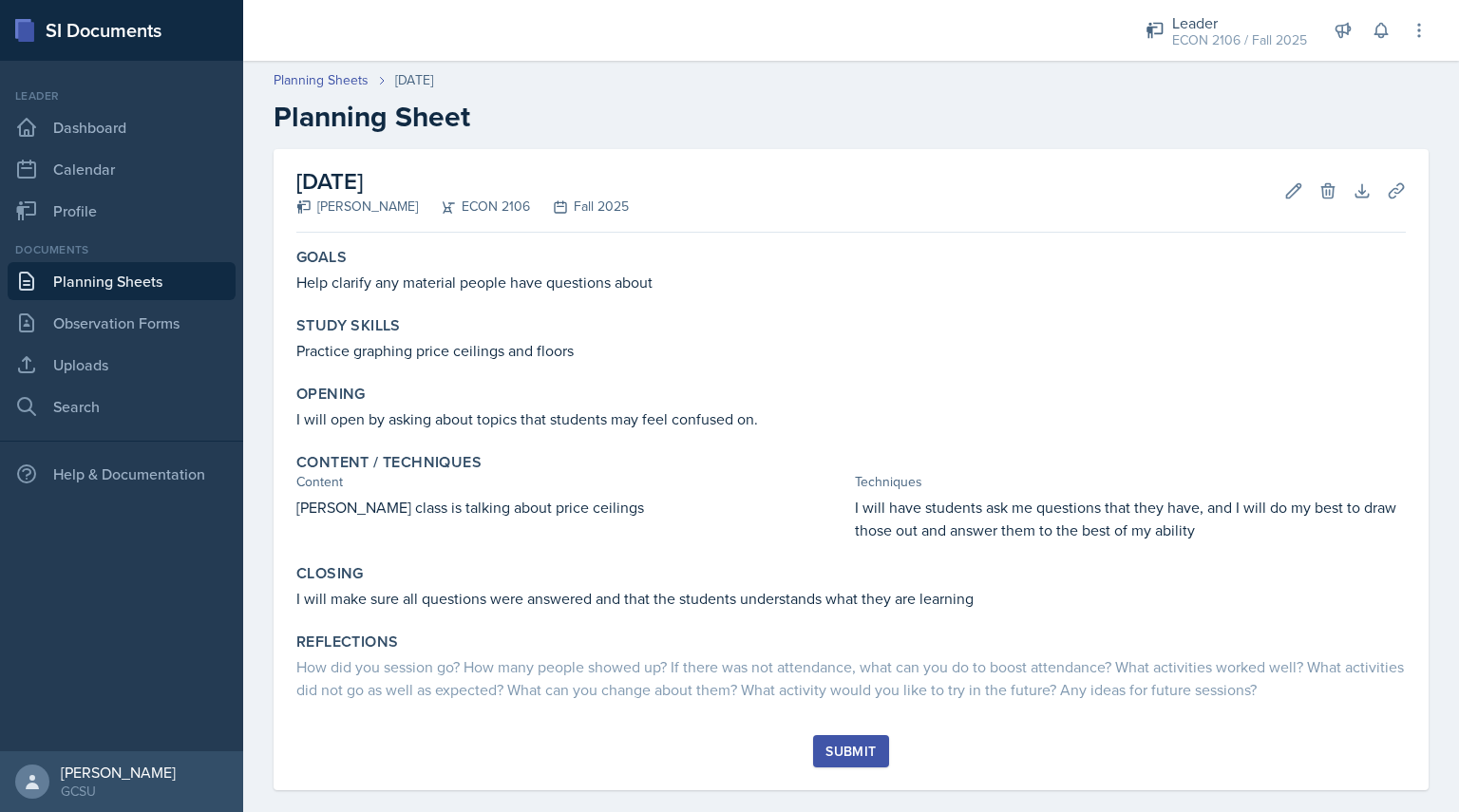
click at [837, 745] on div "Submit" at bounding box center [851, 751] width 50 height 16
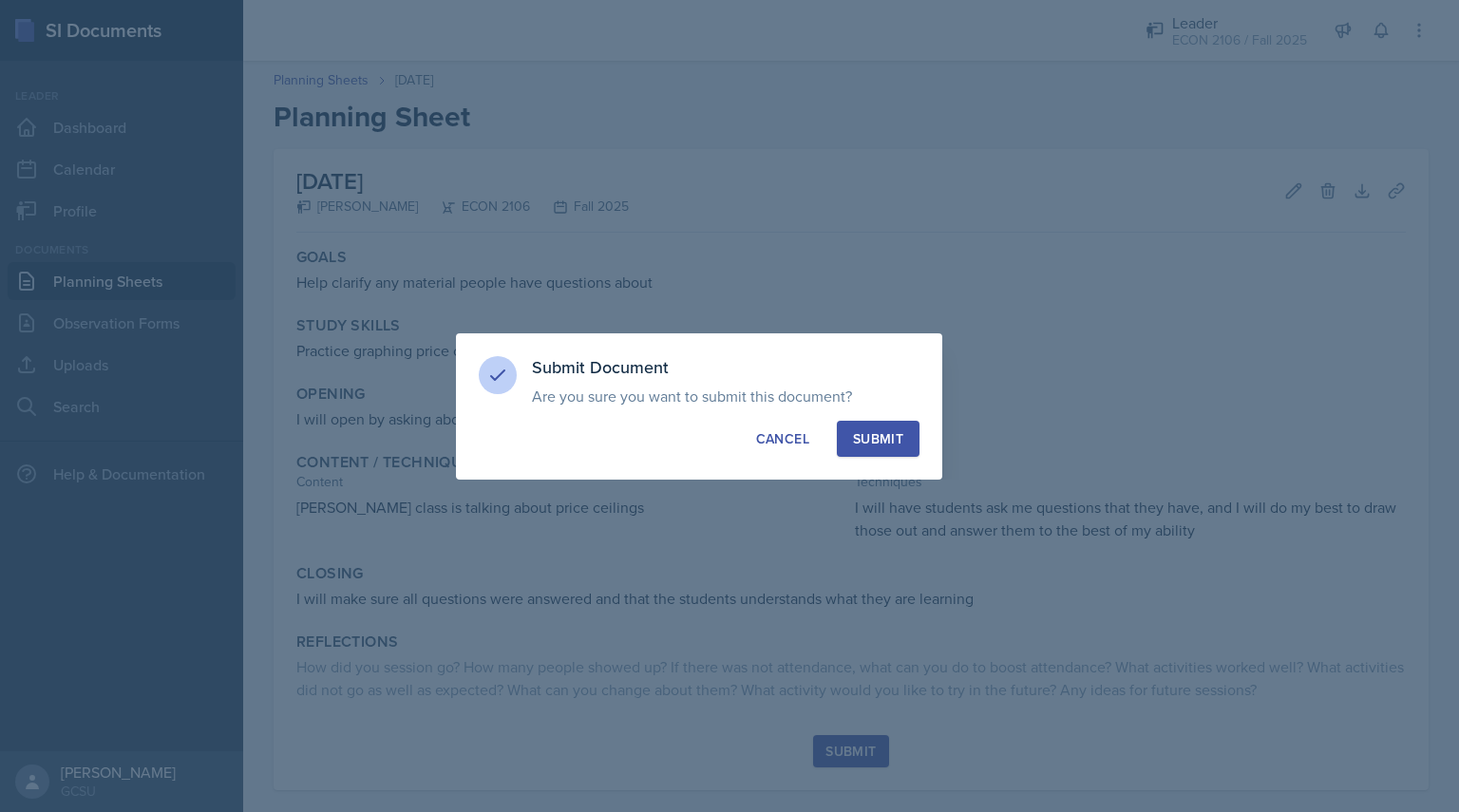
click at [876, 430] on div "Submit" at bounding box center [879, 438] width 50 height 19
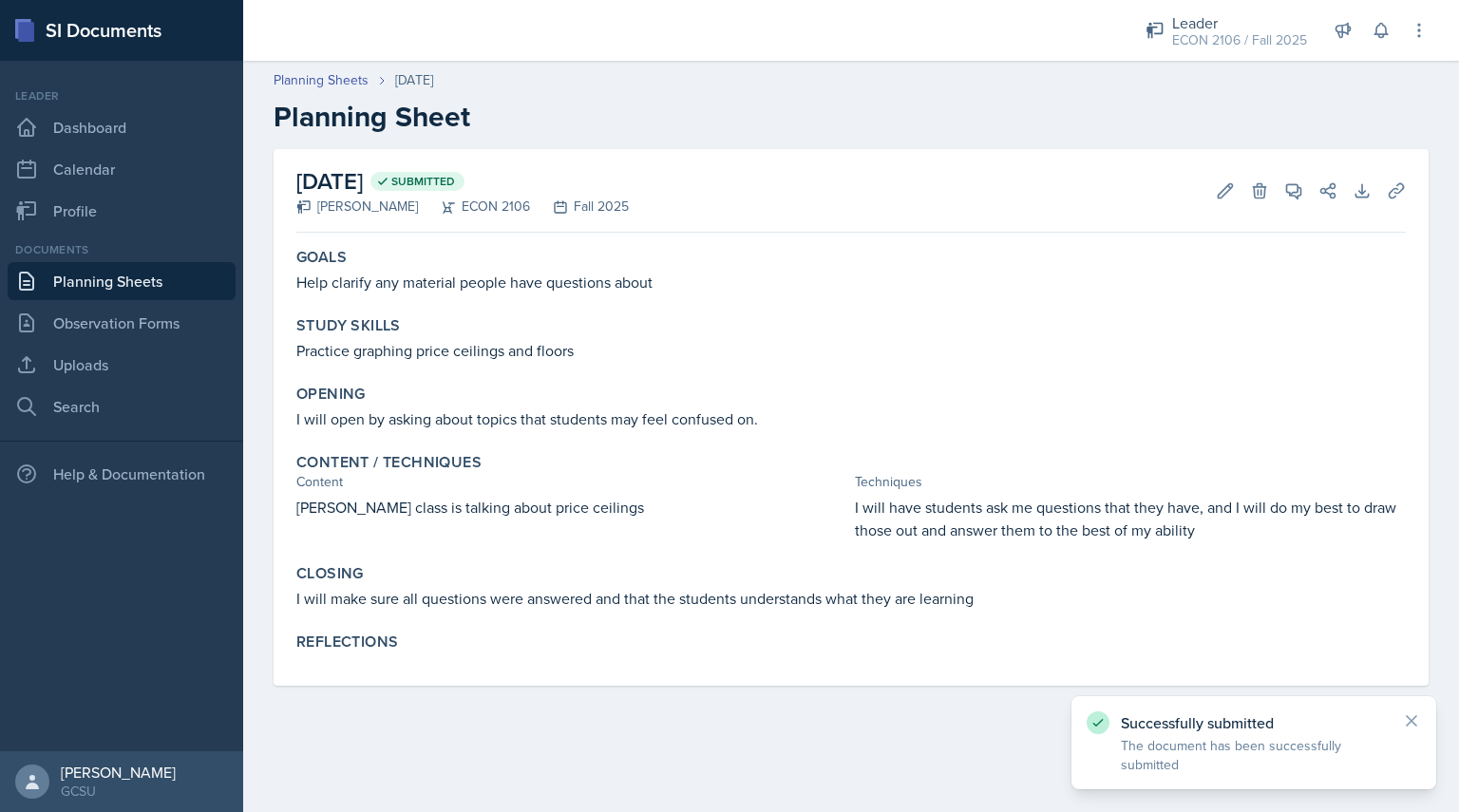
click at [129, 278] on link "Planning Sheets" at bounding box center [121, 280] width 228 height 38
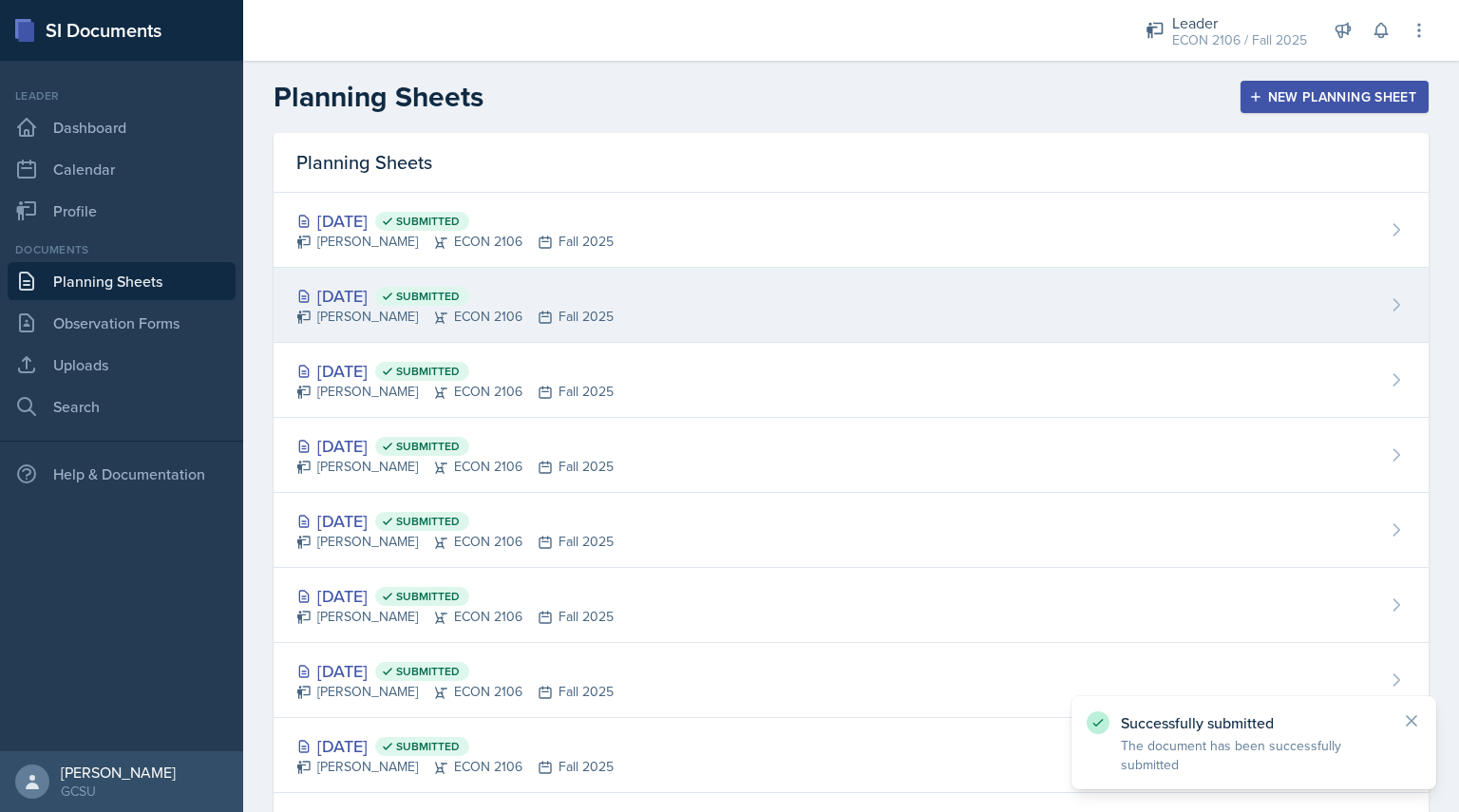
click at [637, 281] on div "[DATE] Submitted [PERSON_NAME] ECON 2106 Fall 2025" at bounding box center [851, 305] width 1155 height 75
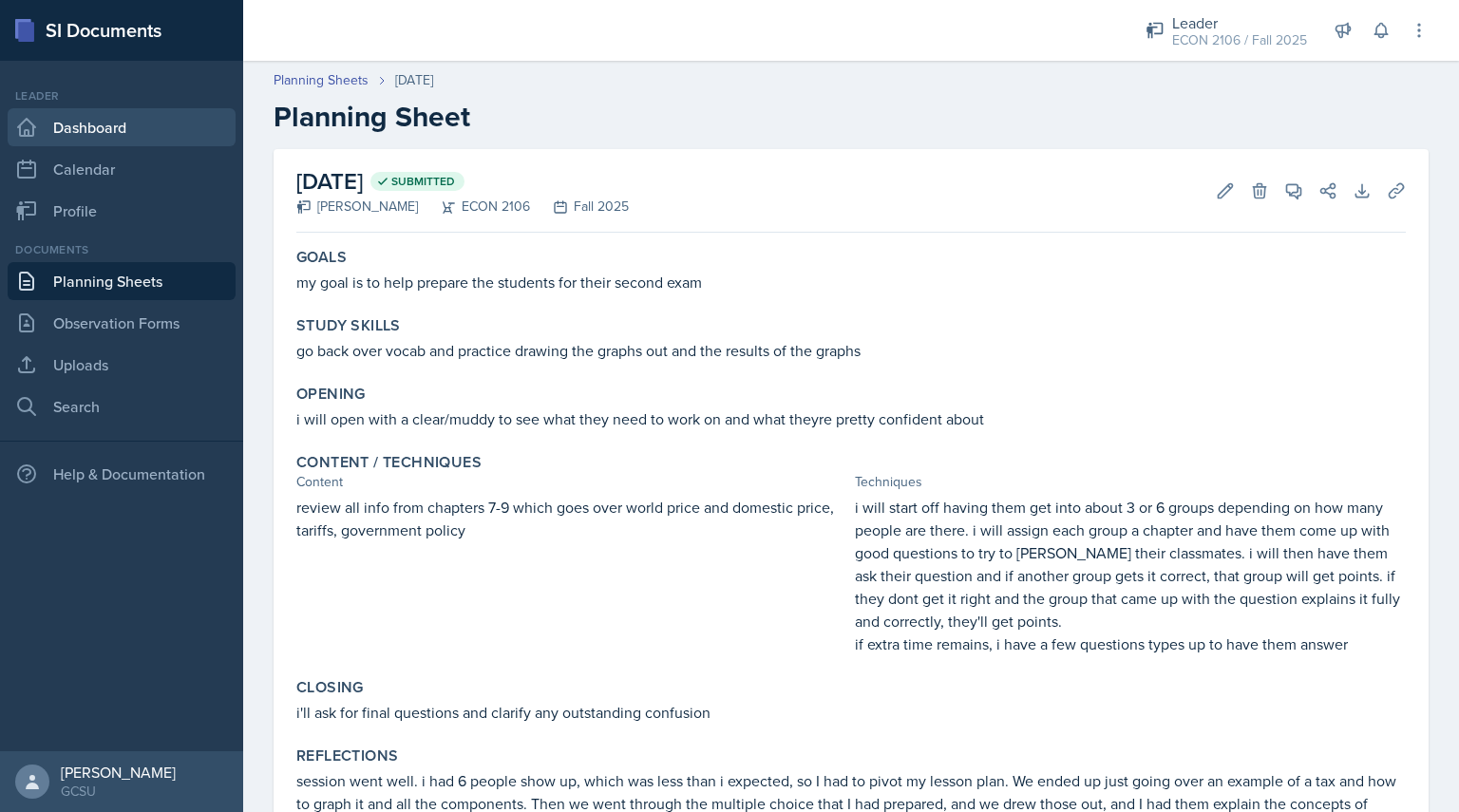
click at [68, 131] on link "Dashboard" at bounding box center [121, 127] width 228 height 38
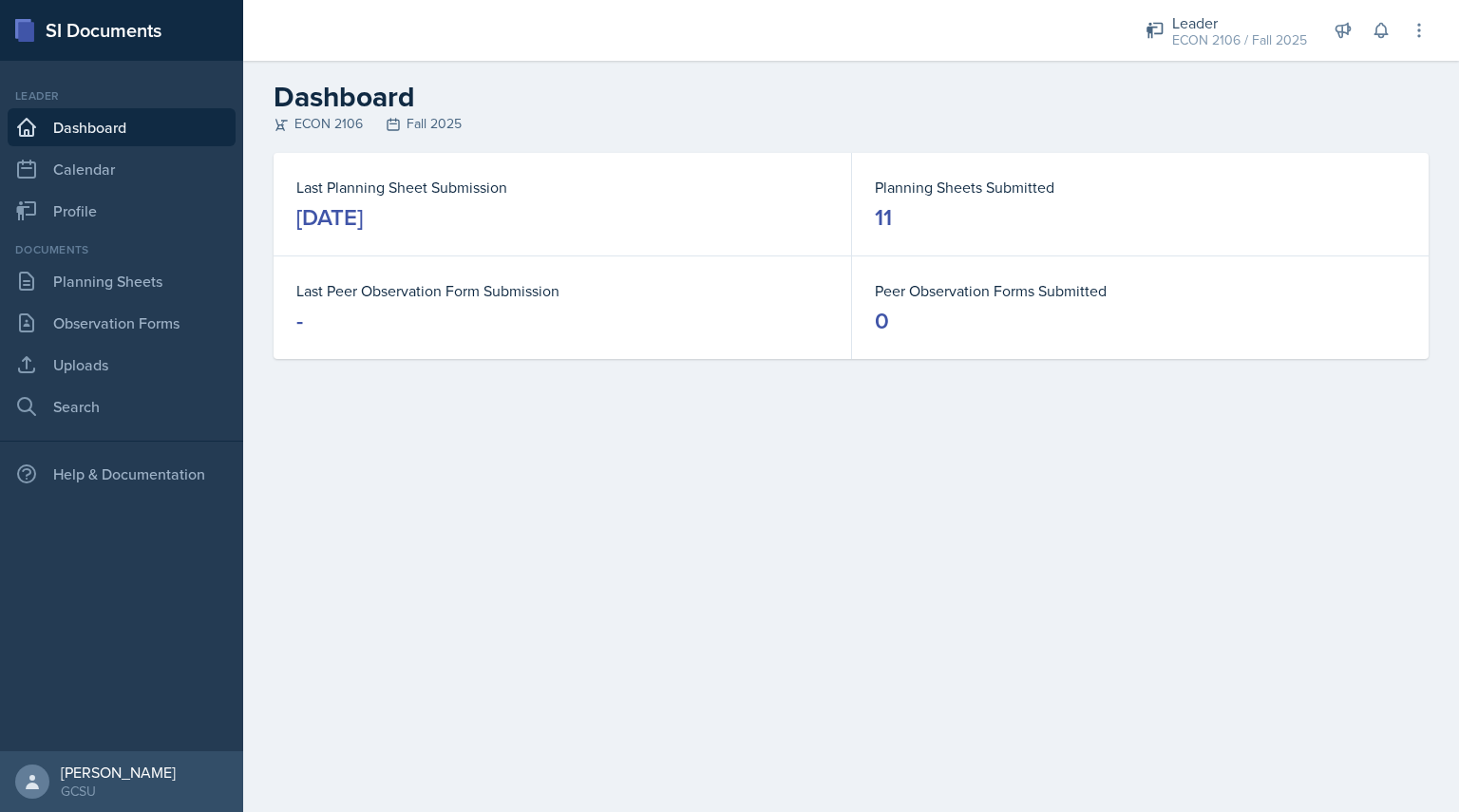
click at [524, 200] on dl "Last Planning Sheet Submission [DATE]" at bounding box center [562, 204] width 532 height 57
click at [90, 255] on div "Documents" at bounding box center [121, 250] width 228 height 17
click at [104, 265] on link "Planning Sheets" at bounding box center [121, 280] width 228 height 38
